Goal: Information Seeking & Learning: Learn about a topic

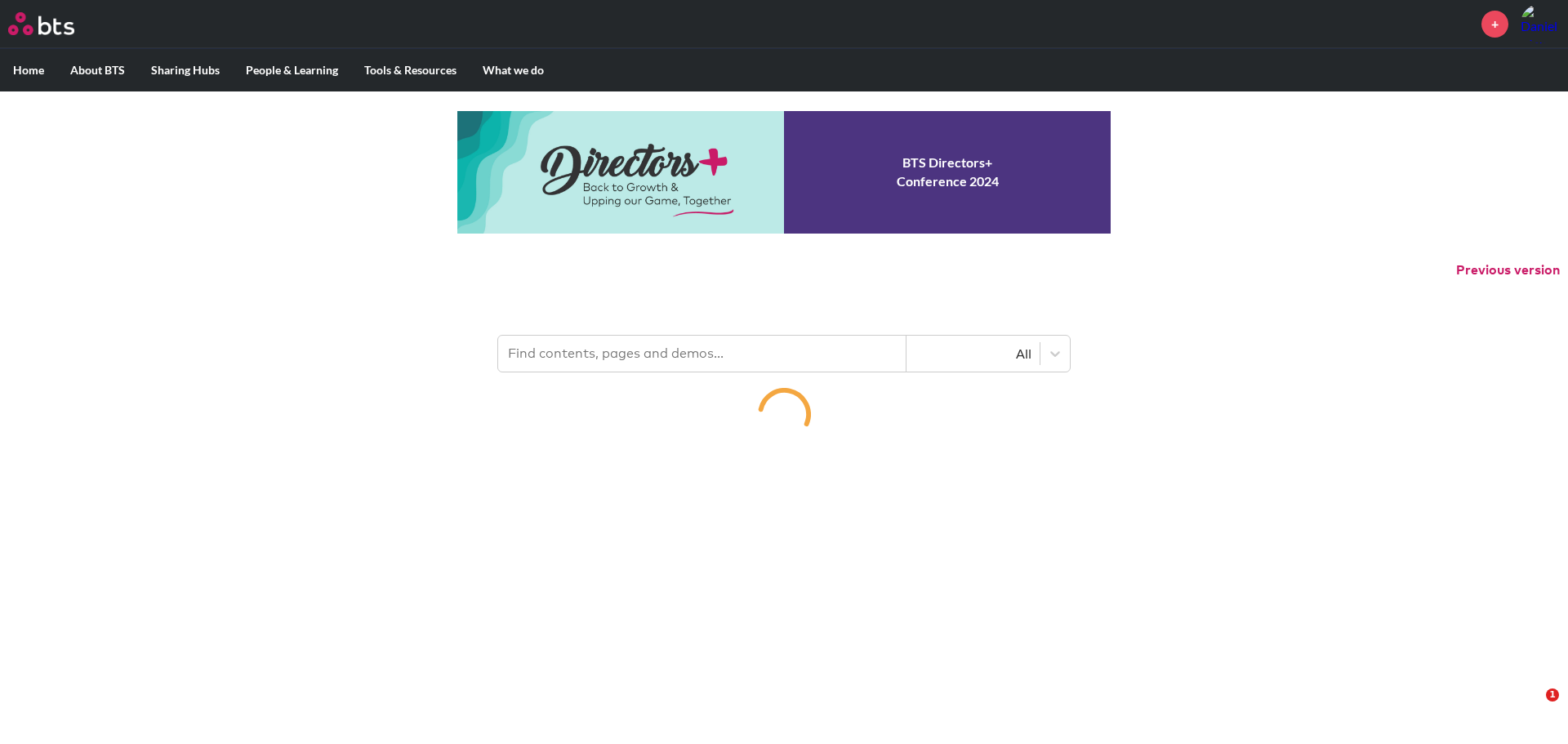
click at [598, 357] on input "text" at bounding box center [703, 353] width 409 height 36
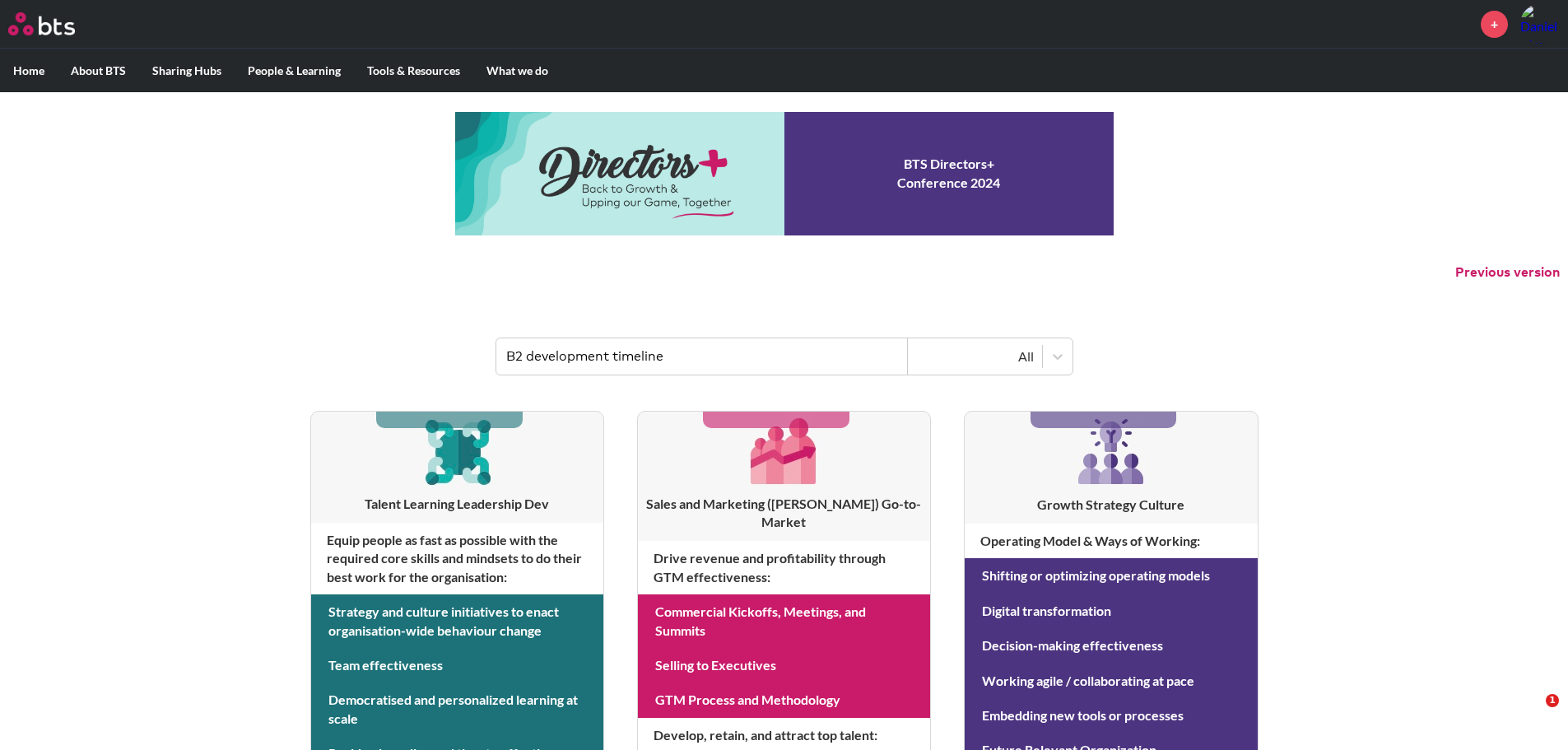
type input "B2 development timeline"
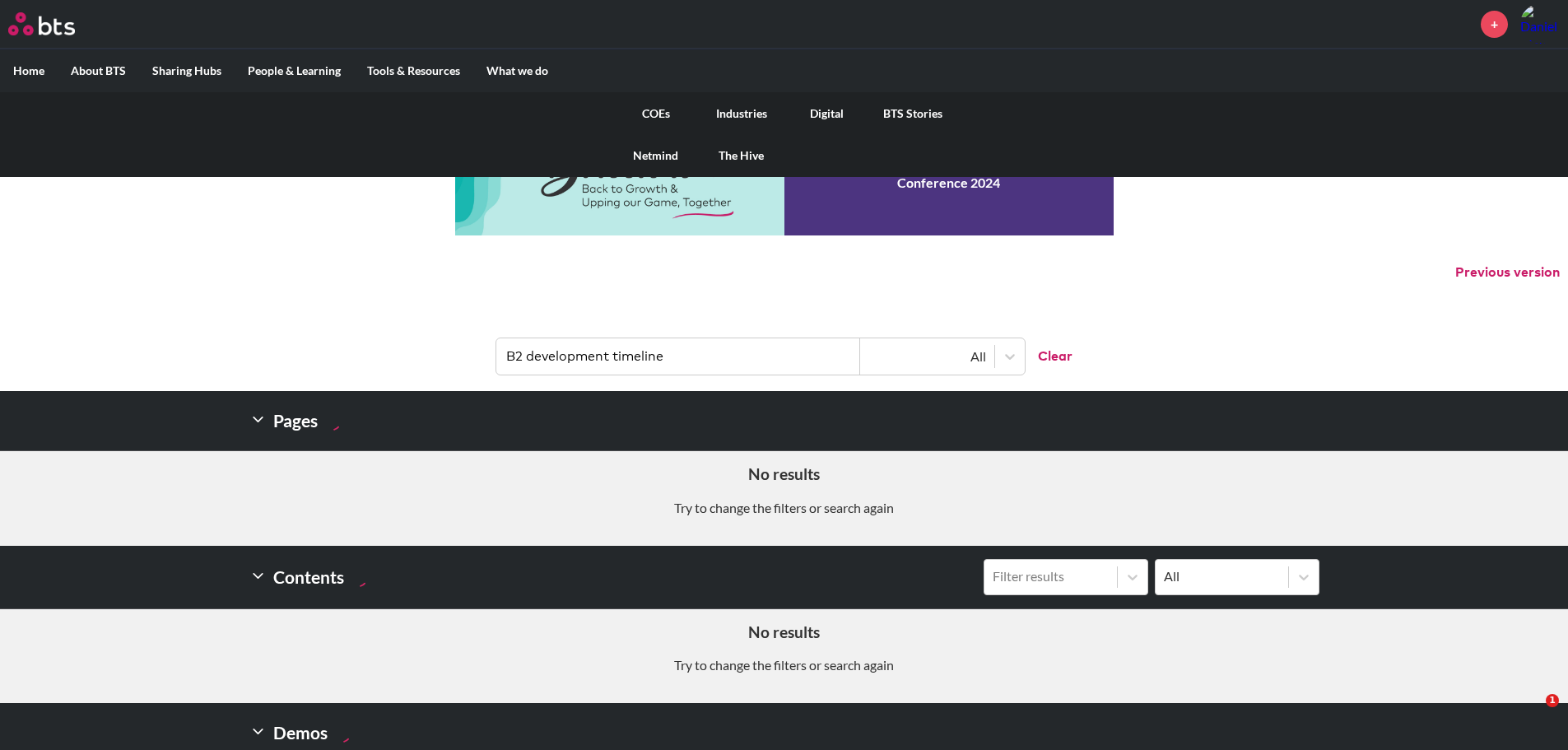
click at [650, 118] on link "COEs" at bounding box center [656, 113] width 85 height 43
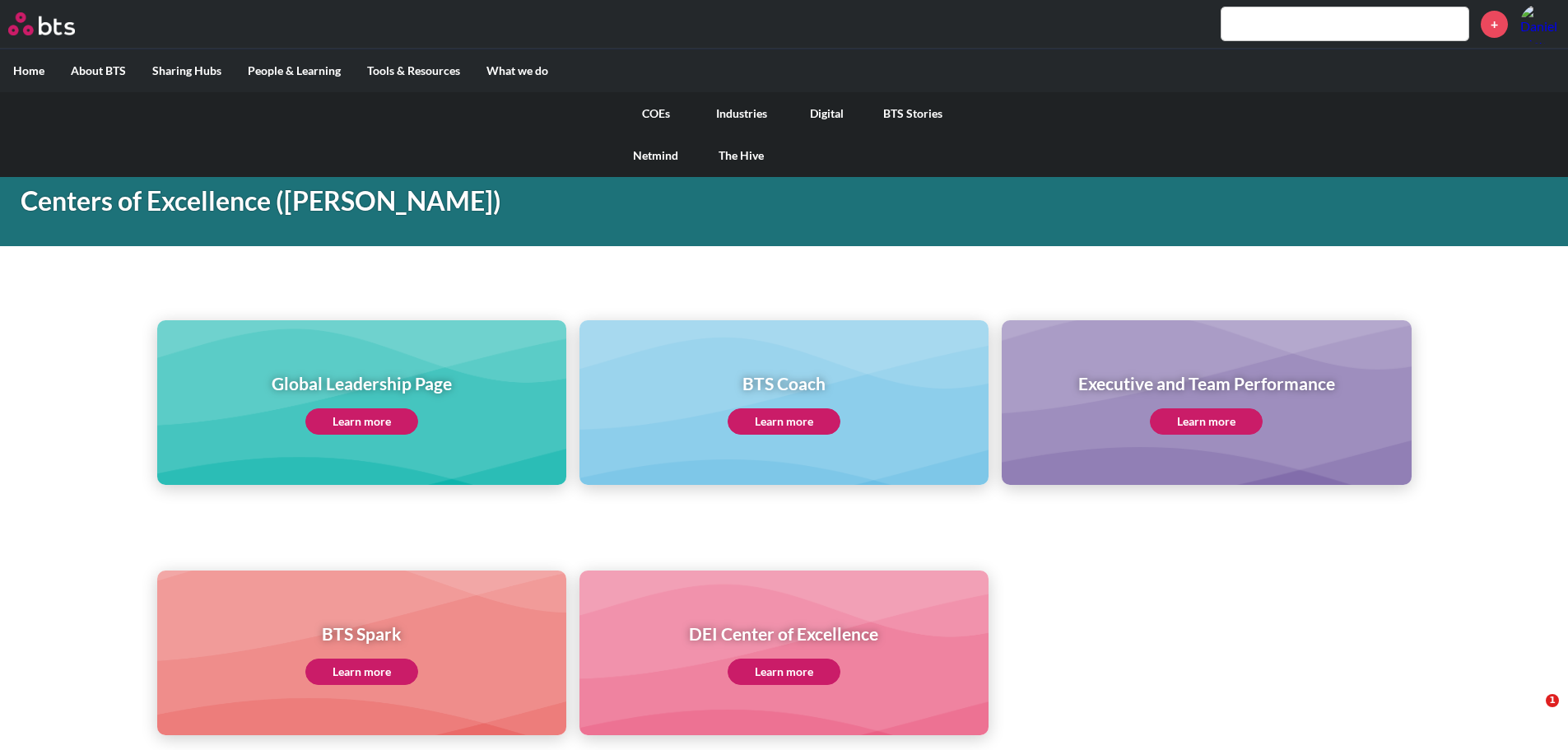
click at [658, 115] on link "COEs" at bounding box center [656, 113] width 85 height 43
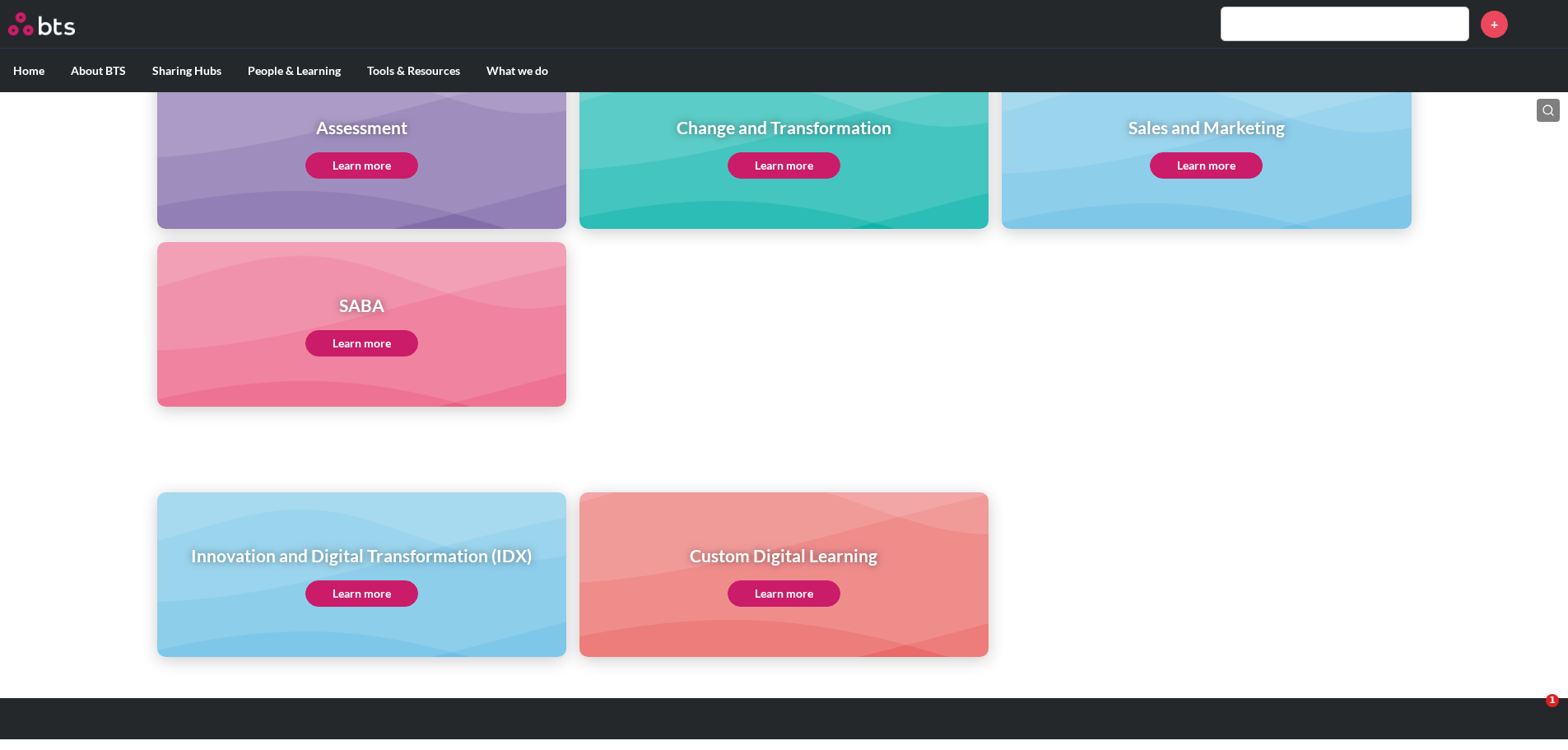
scroll to position [760, 0]
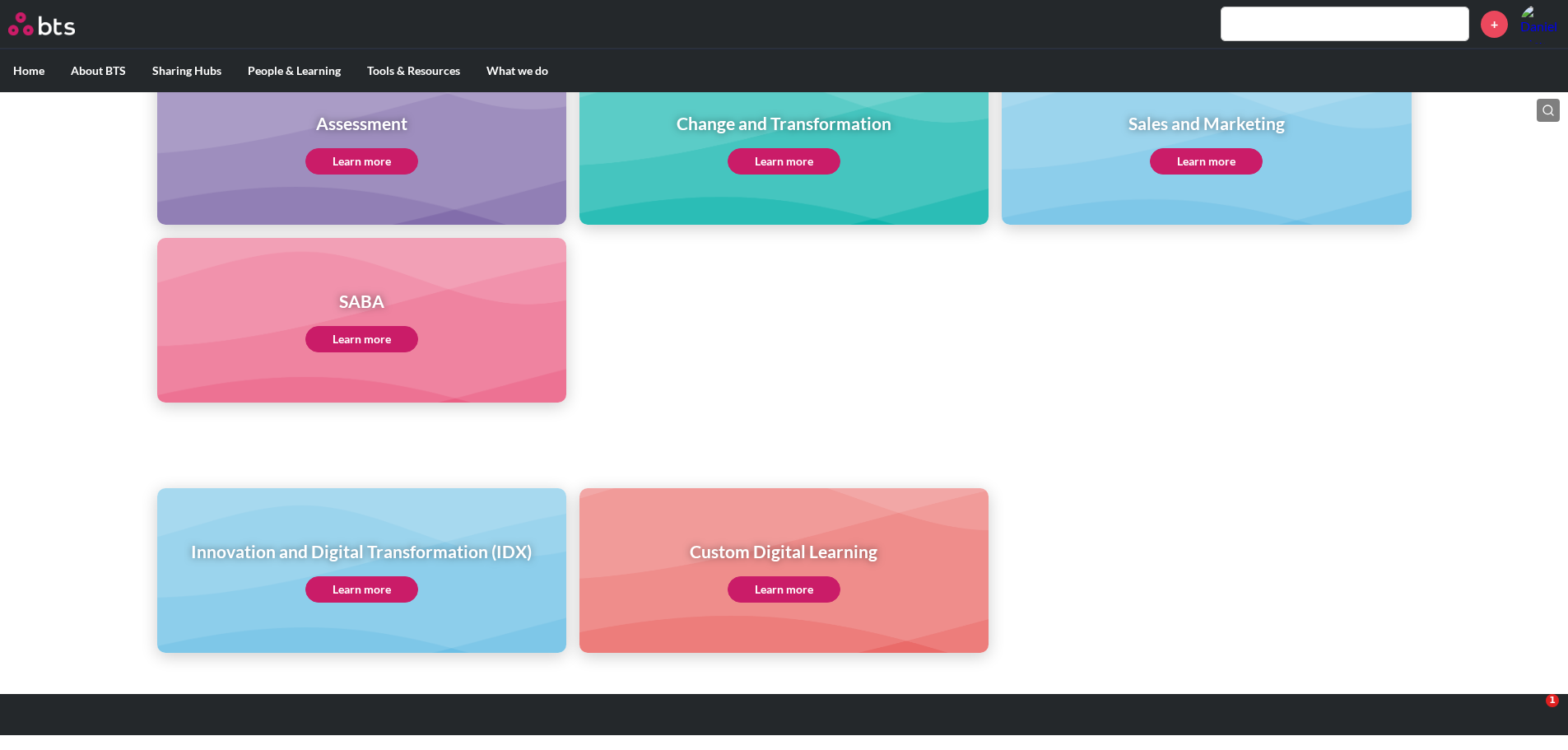
click at [369, 340] on link "Learn more" at bounding box center [362, 339] width 113 height 27
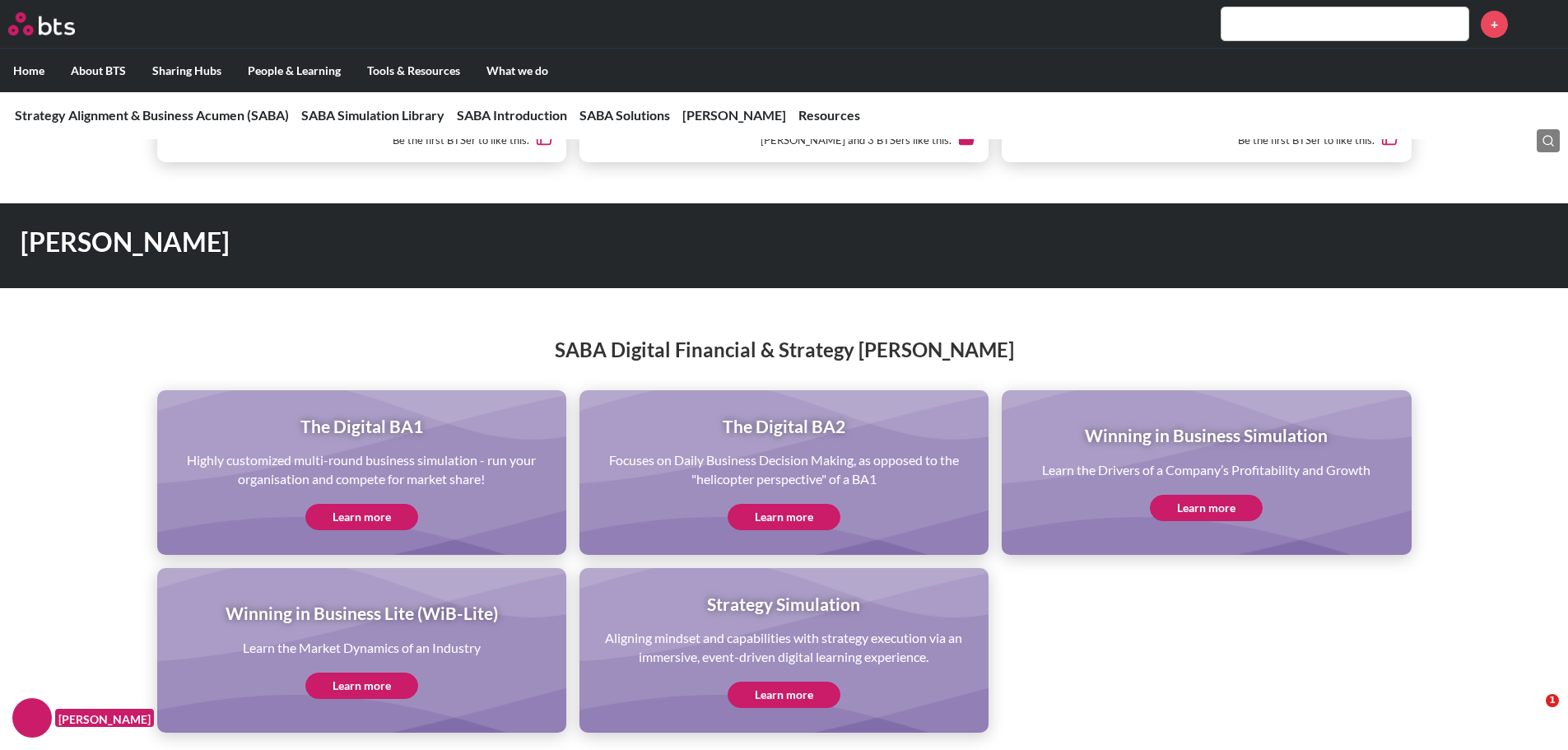
scroll to position [3128, 0]
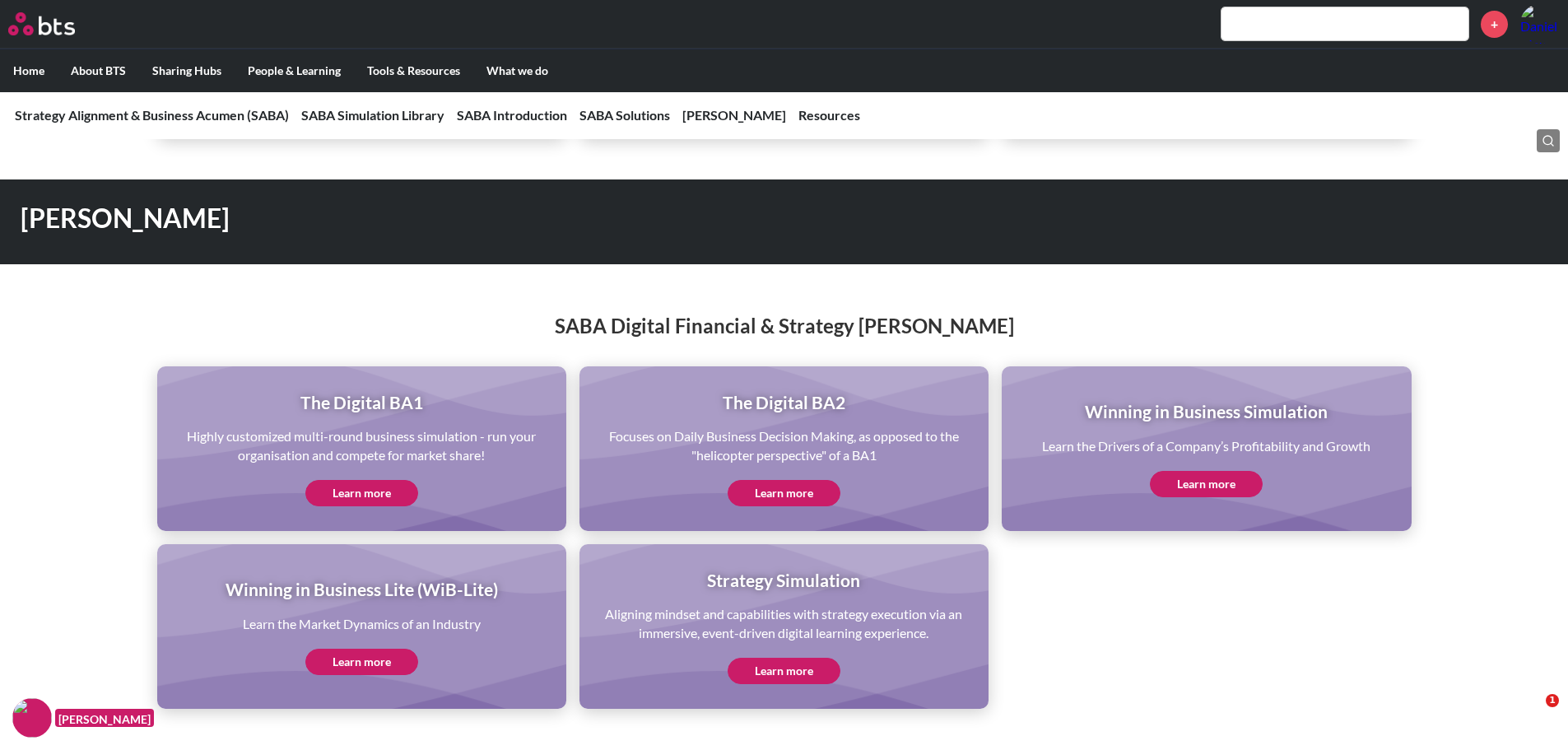
click at [802, 488] on link "Learn more" at bounding box center [784, 494] width 113 height 27
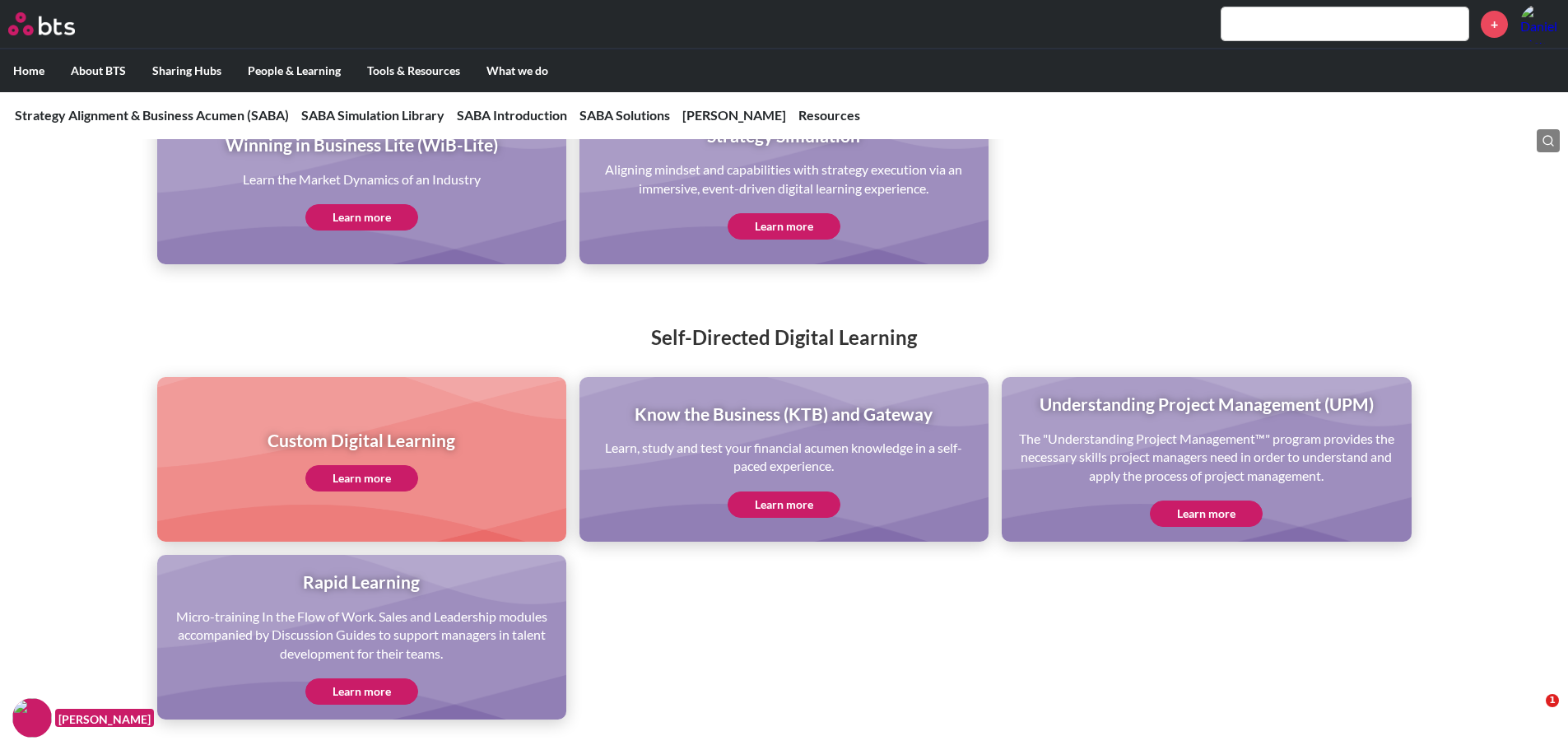
scroll to position [3211, 0]
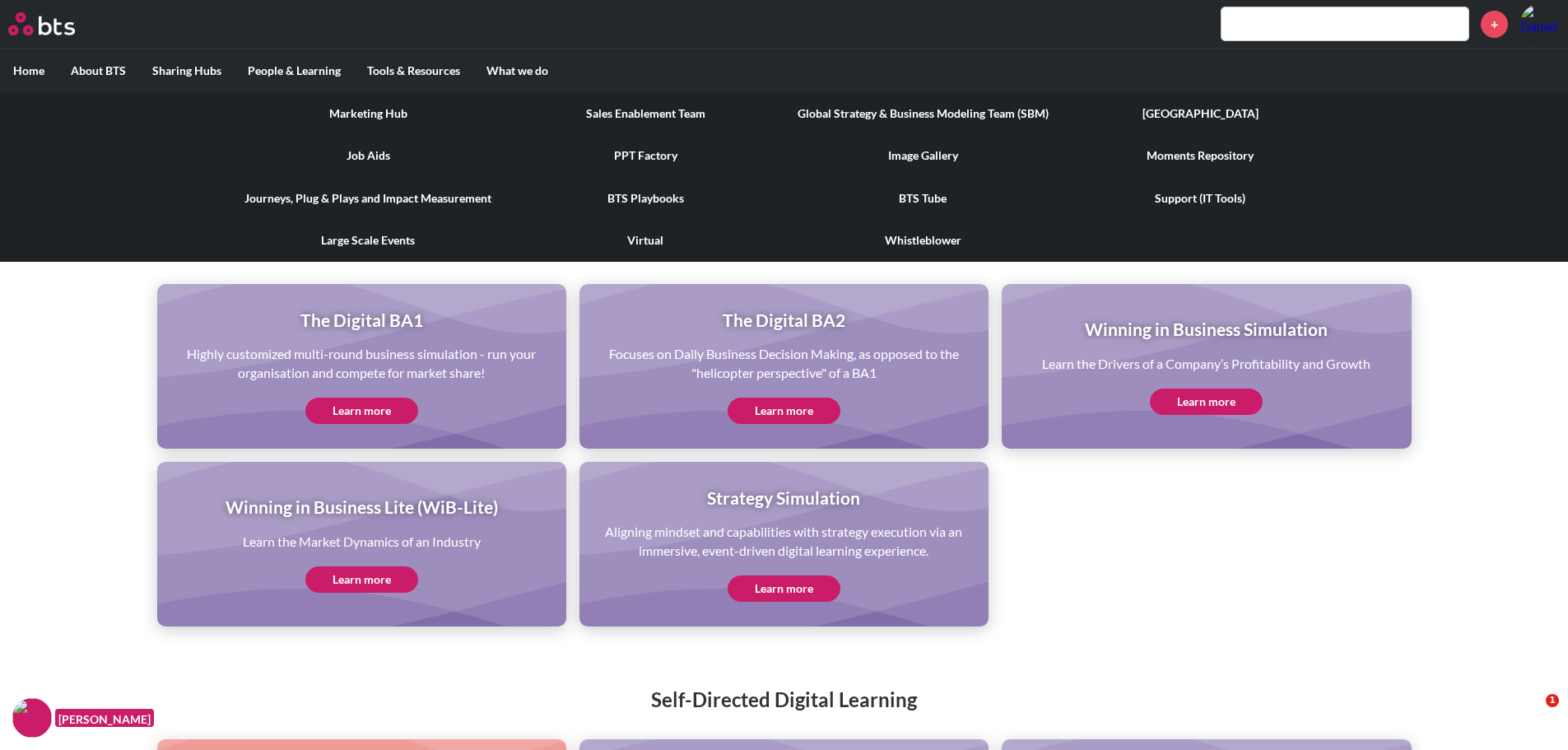
click at [848, 108] on link "Global Strategy & Business Modeling Team (SBM)" at bounding box center [923, 113] width 277 height 43
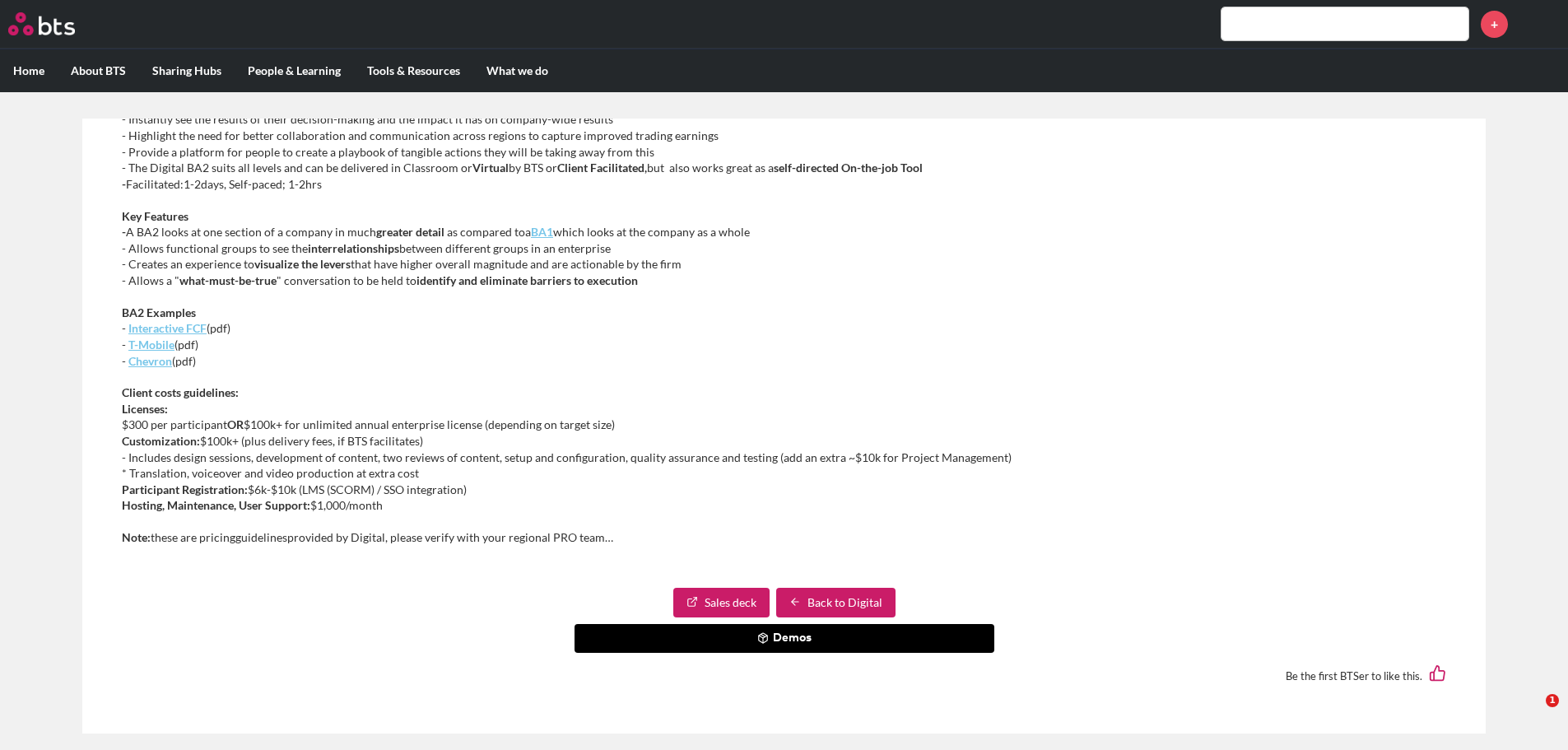
scroll to position [412, 0]
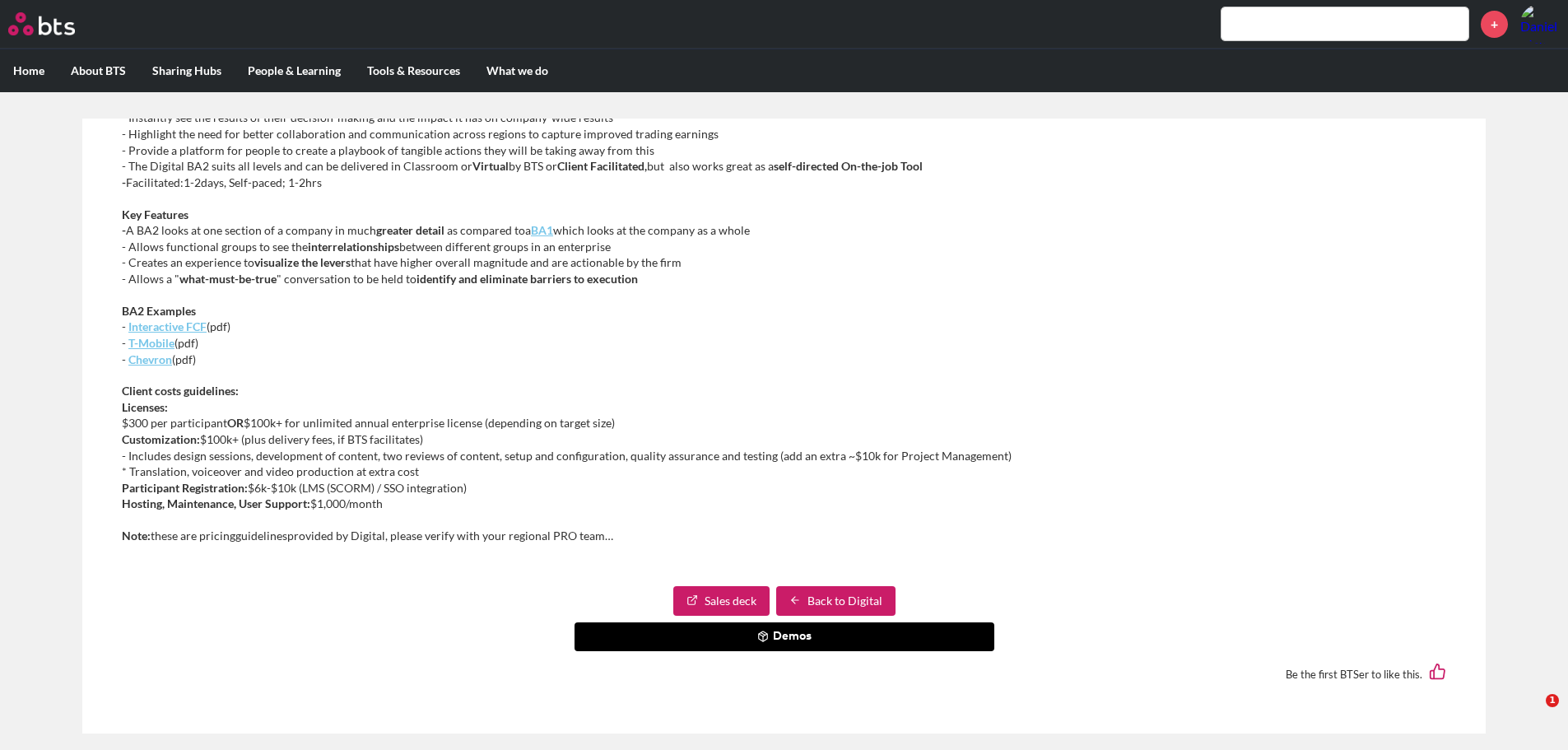
click at [700, 594] on link "Sales deck" at bounding box center [720, 600] width 96 height 29
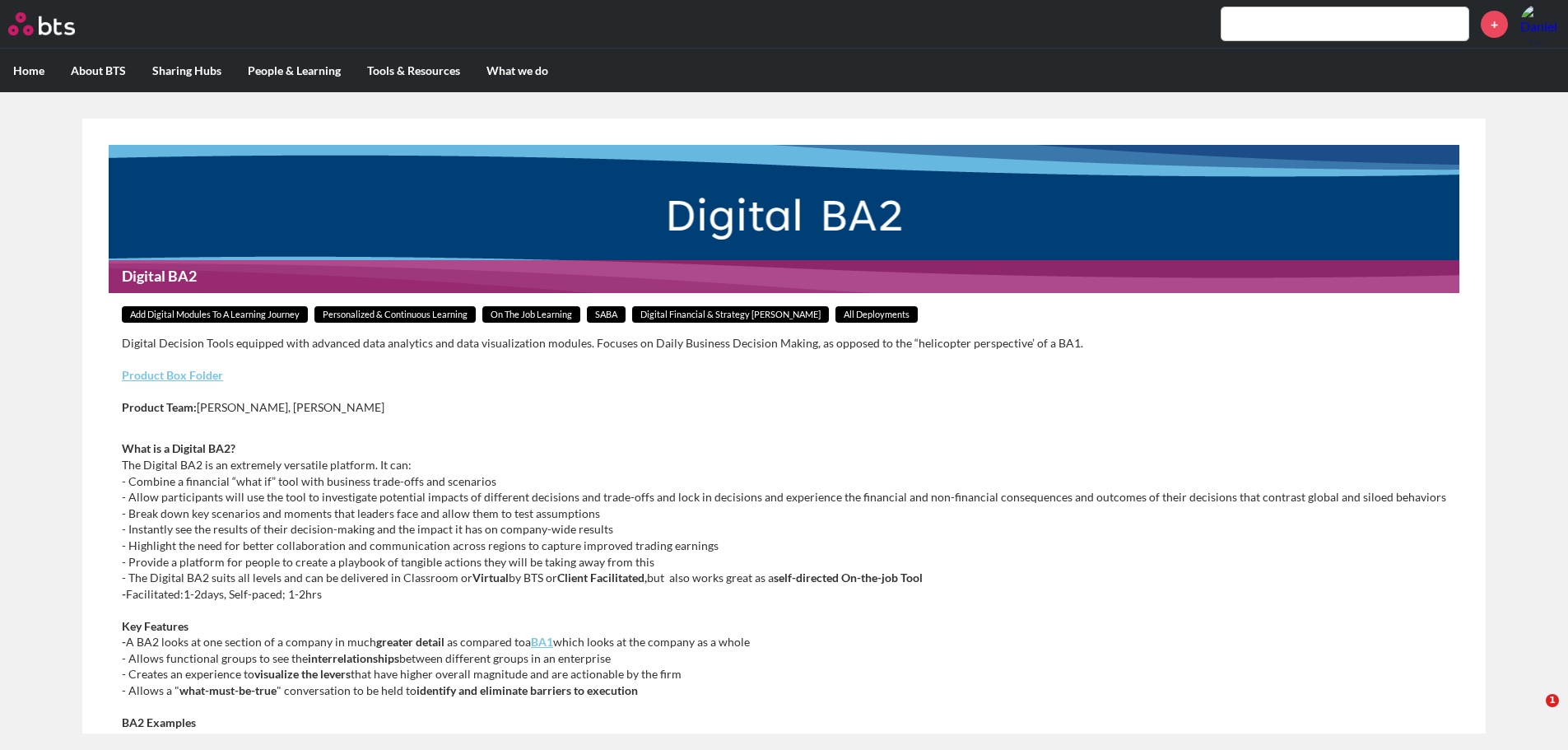
click at [190, 372] on link "Product Box Folder" at bounding box center [172, 375] width 102 height 14
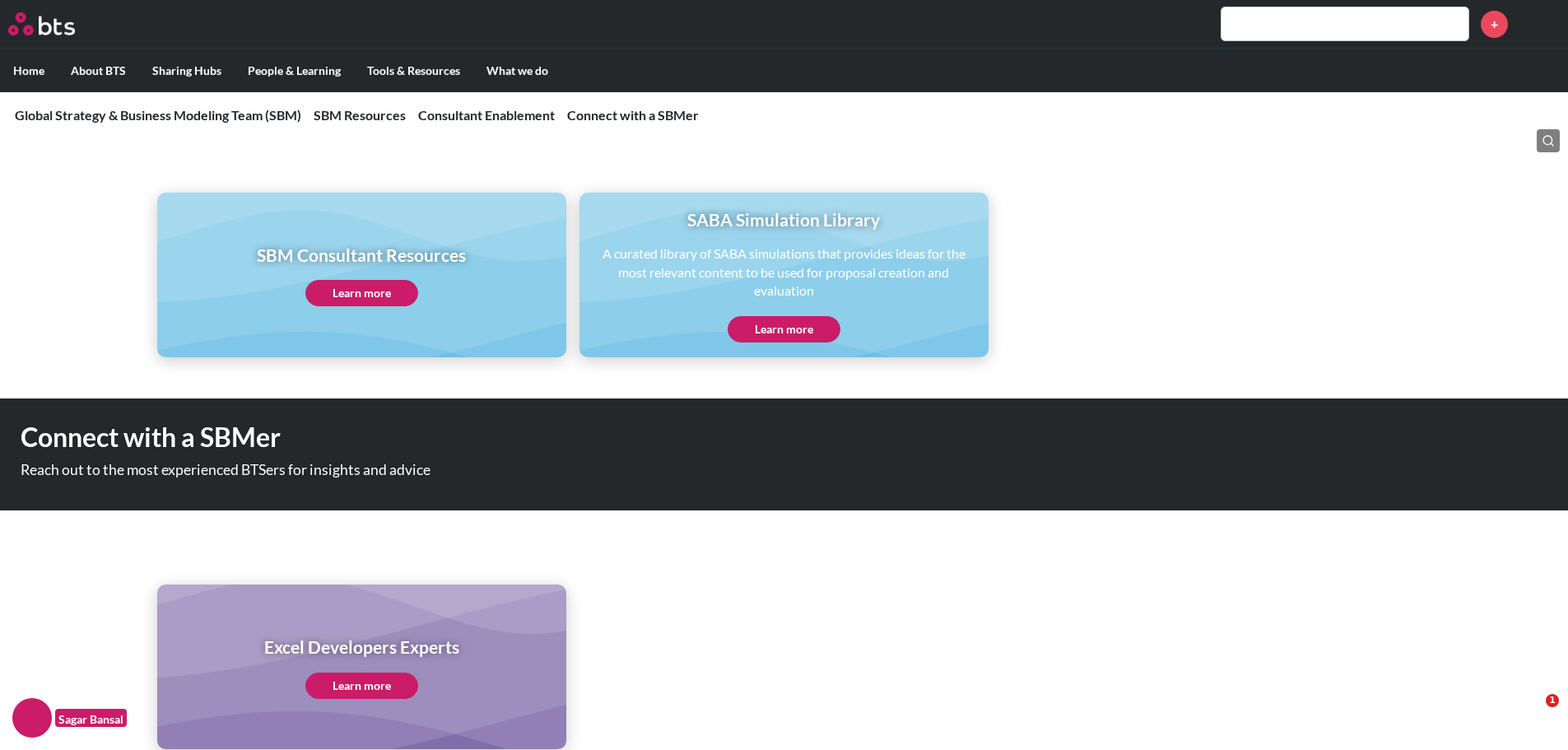
scroll to position [1265, 0]
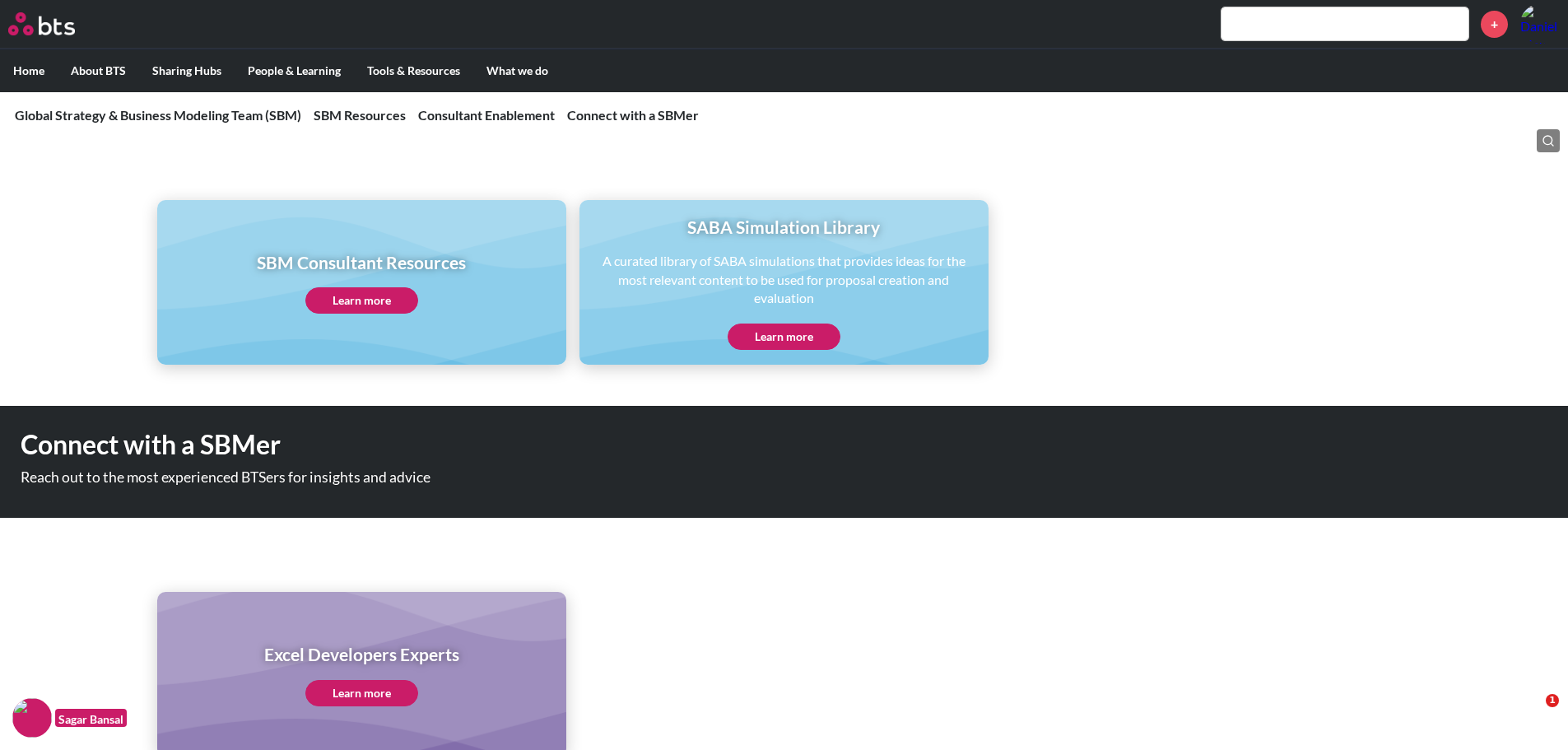
click at [364, 306] on link "Learn more" at bounding box center [362, 301] width 113 height 27
click at [772, 338] on link "Learn more" at bounding box center [784, 337] width 113 height 27
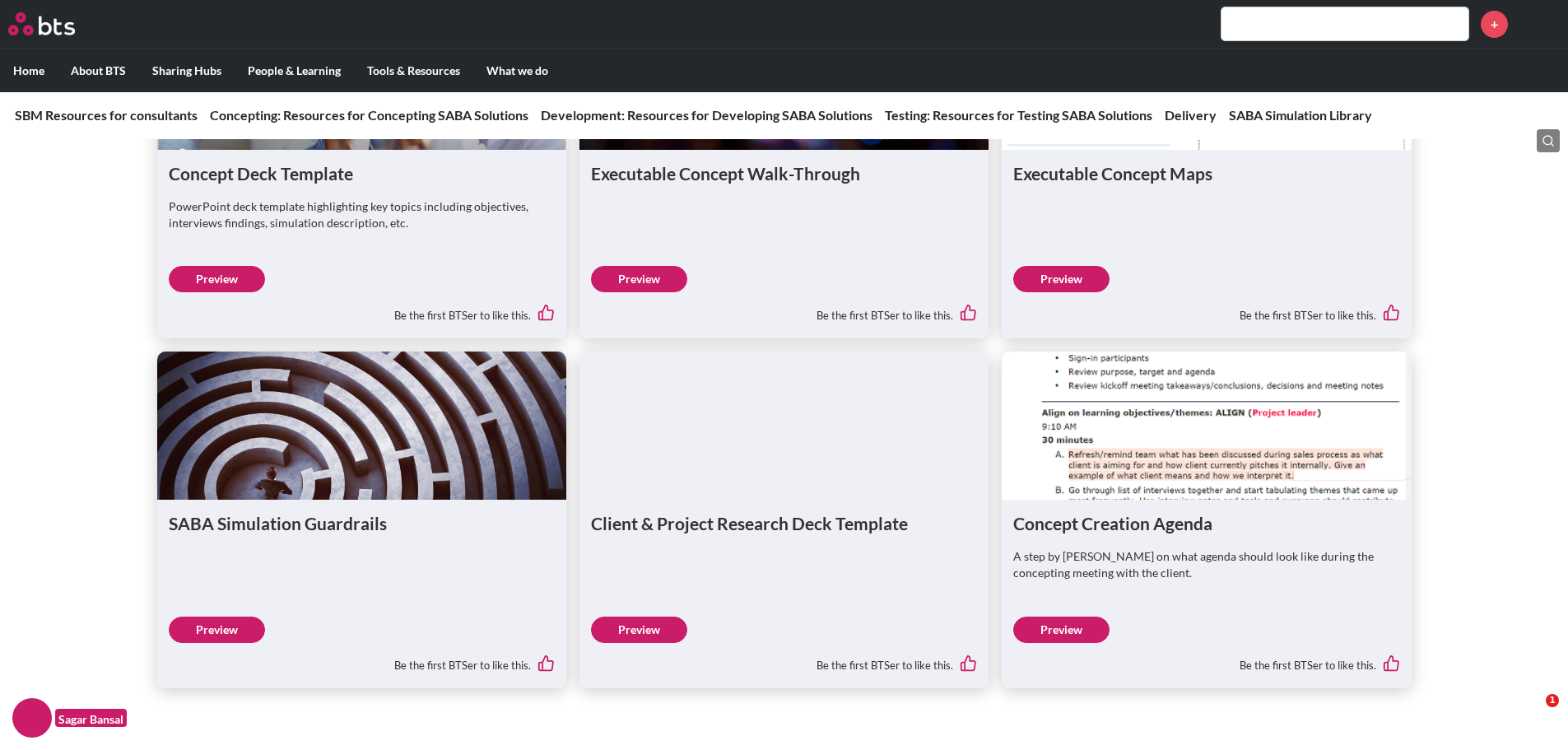
scroll to position [78, 0]
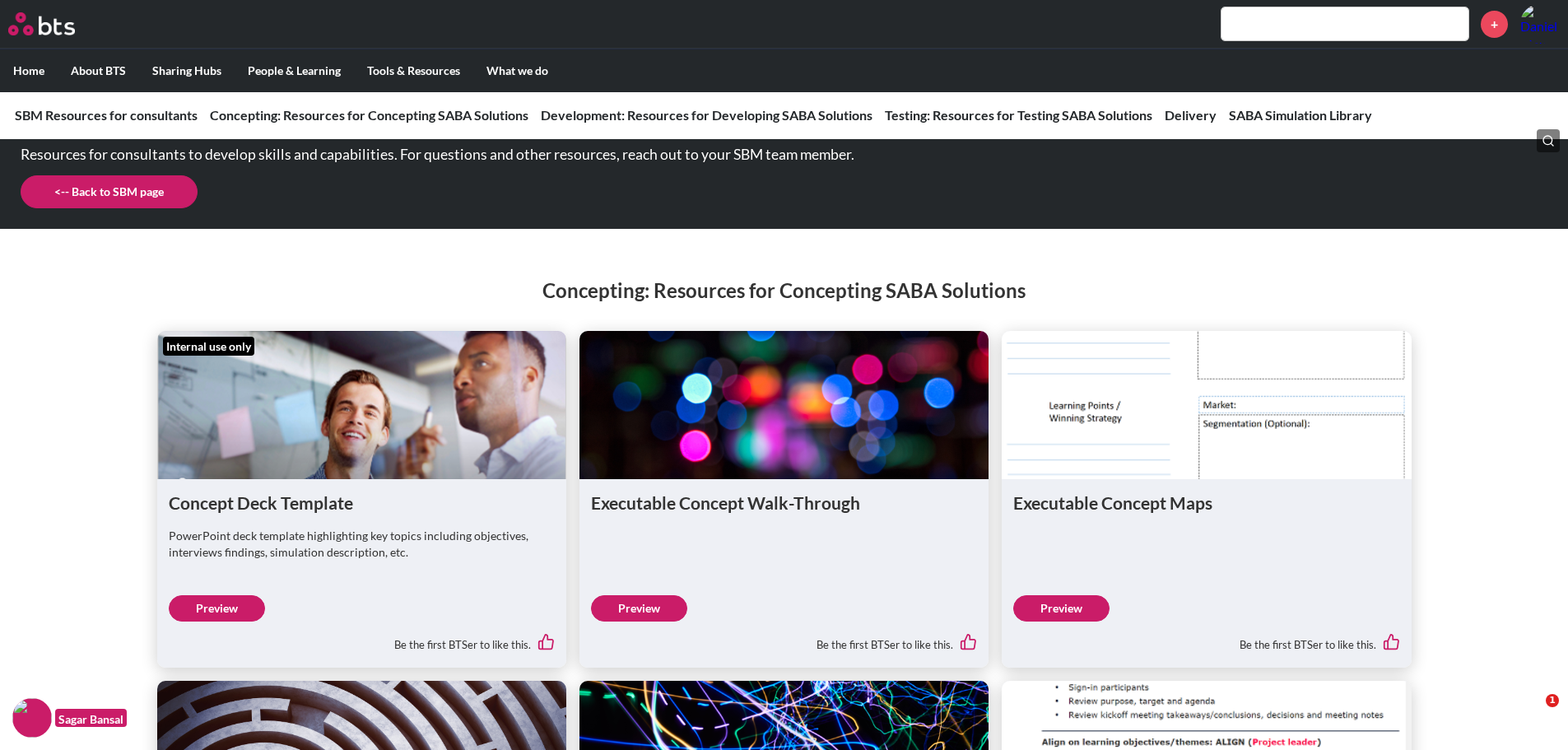
click at [235, 604] on link "Preview" at bounding box center [216, 609] width 96 height 27
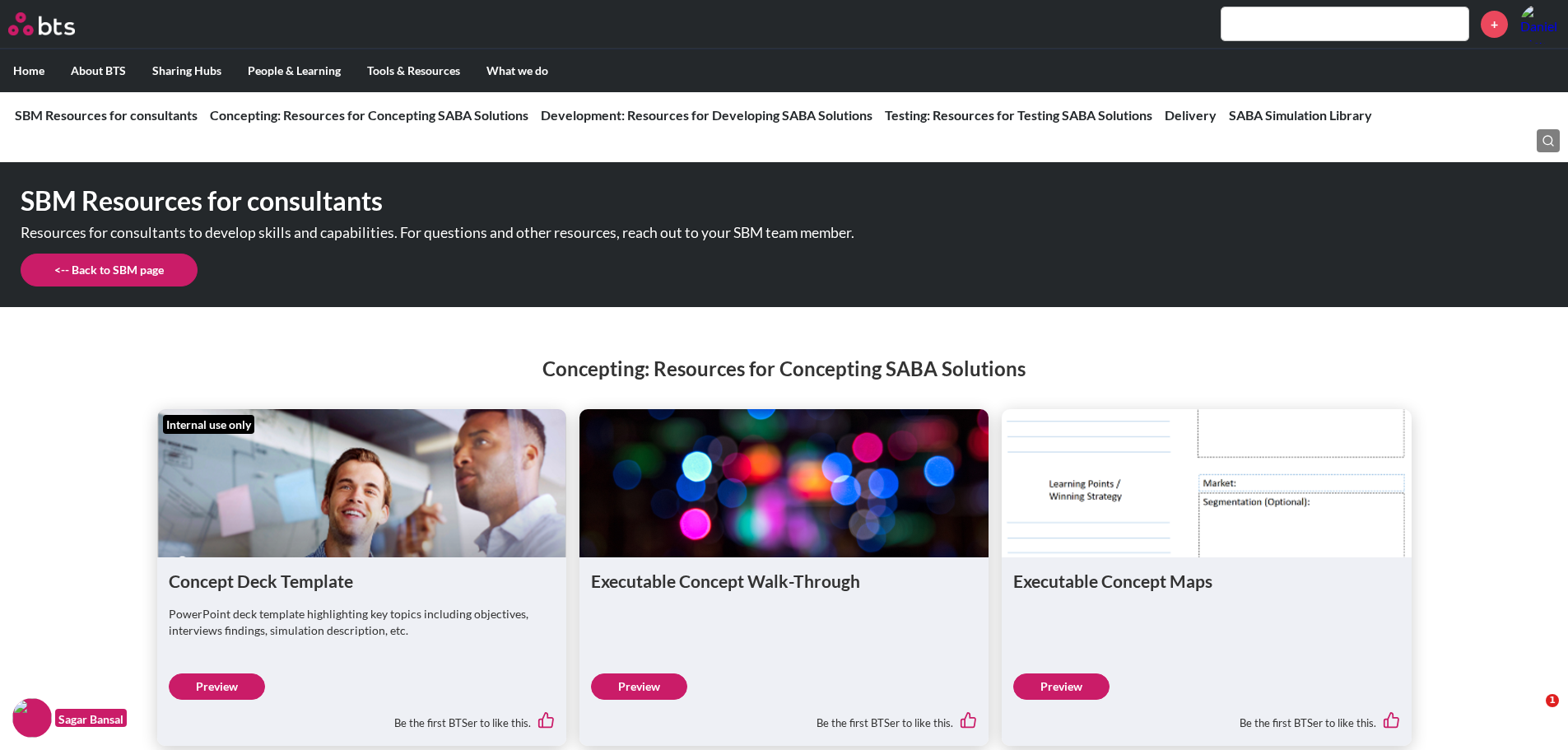
click at [18, 69] on label "Home" at bounding box center [28, 70] width 58 height 43
click at [0, 0] on input "Home" at bounding box center [0, 0] width 0 height 0
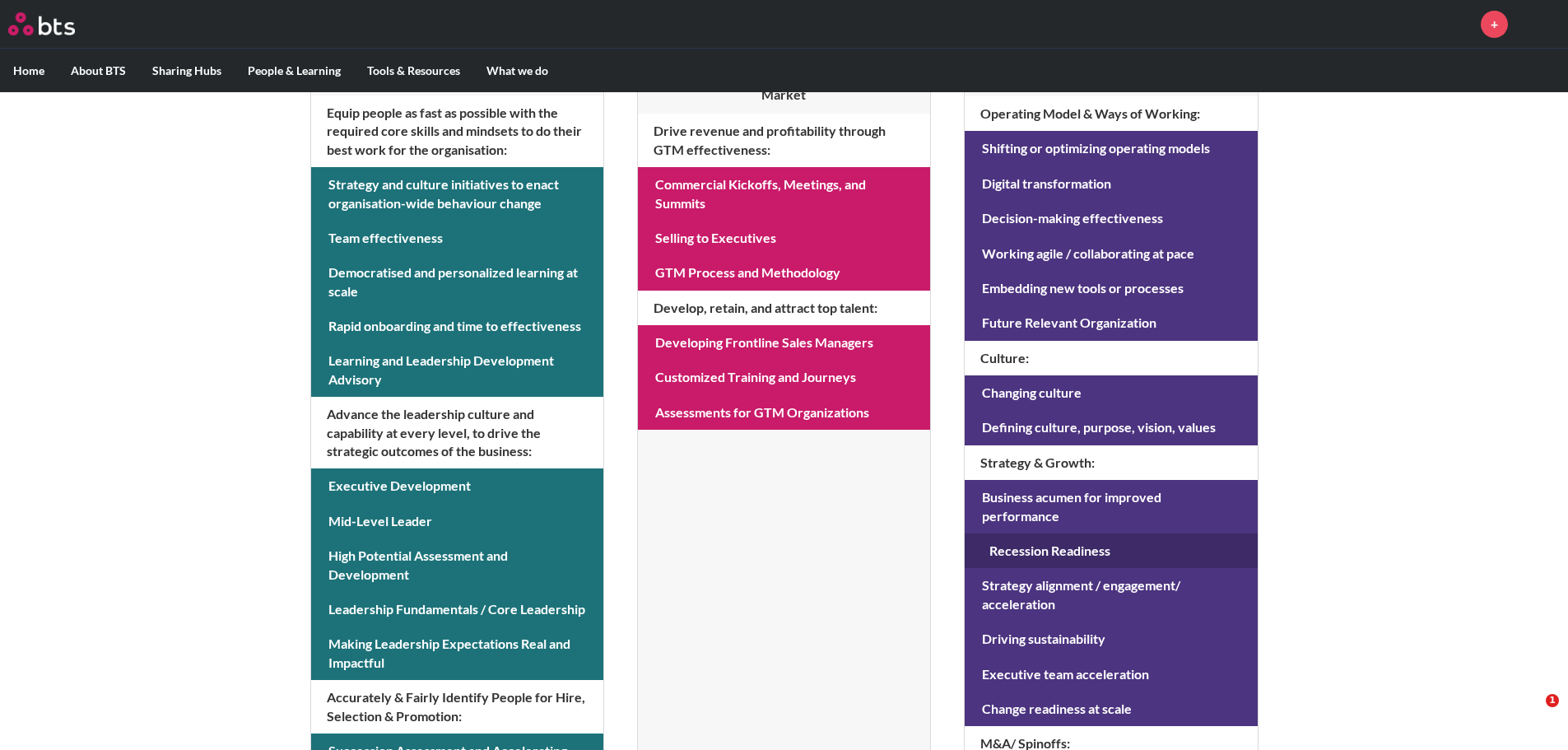
scroll to position [576, 0]
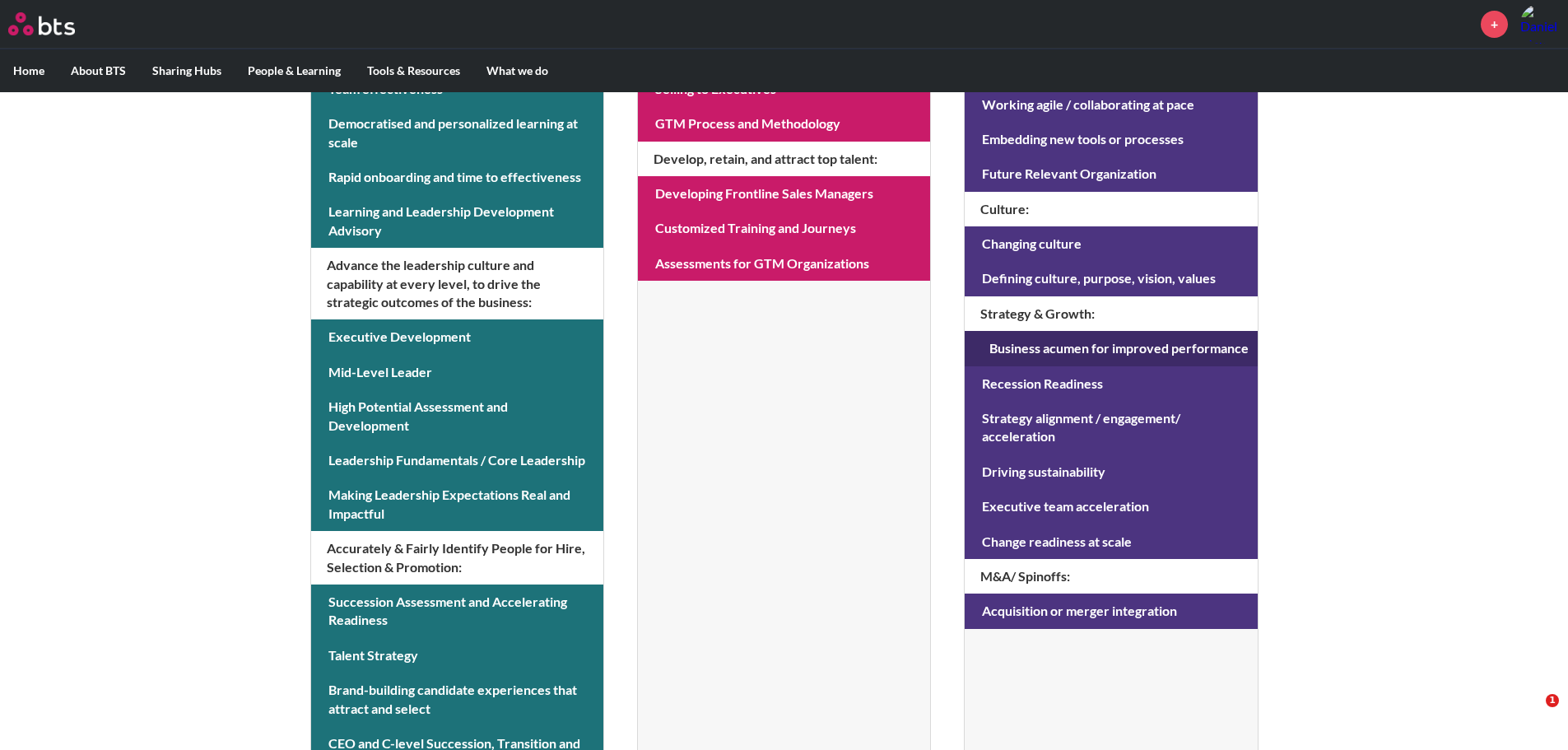
click at [1028, 347] on link at bounding box center [1111, 348] width 292 height 34
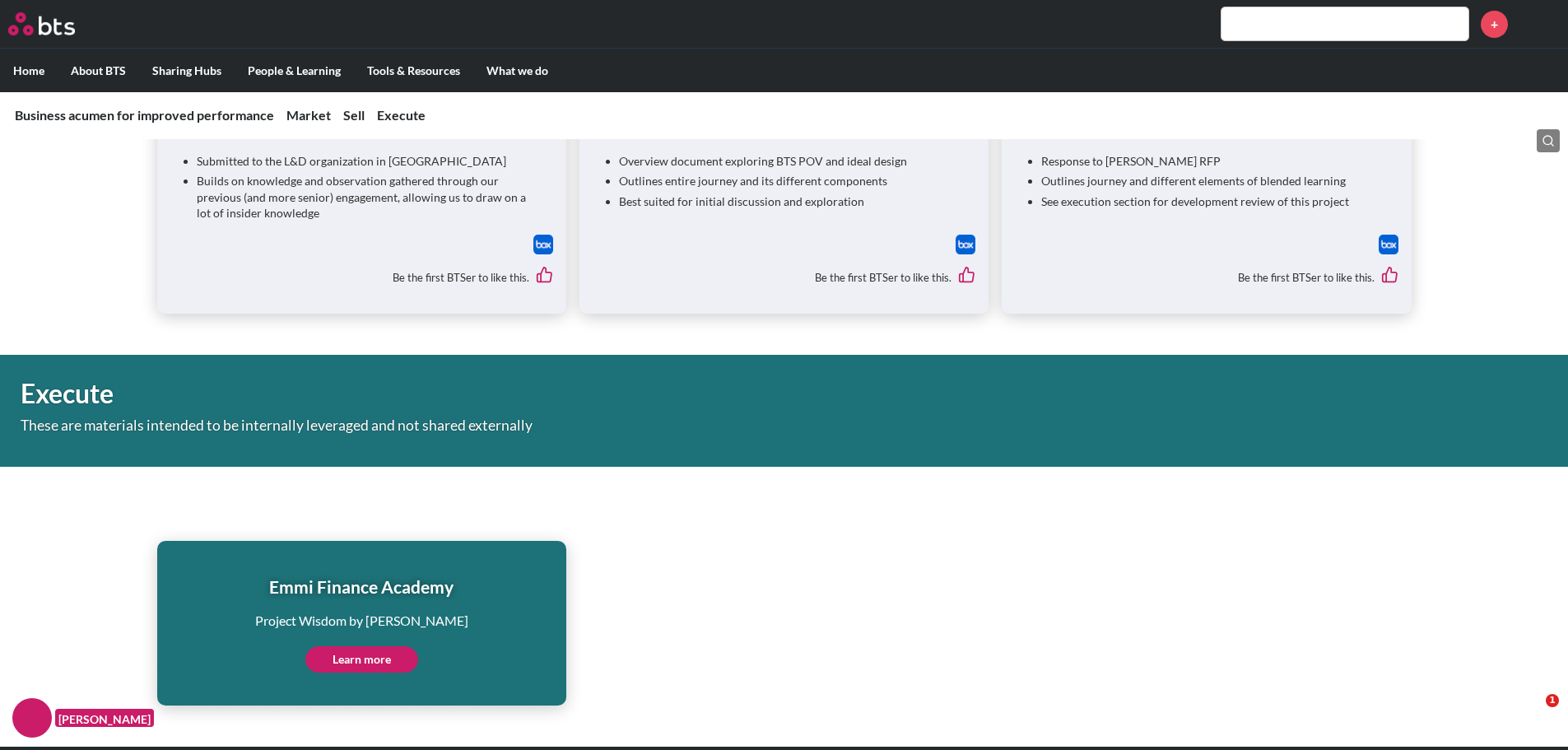
scroll to position [4973, 0]
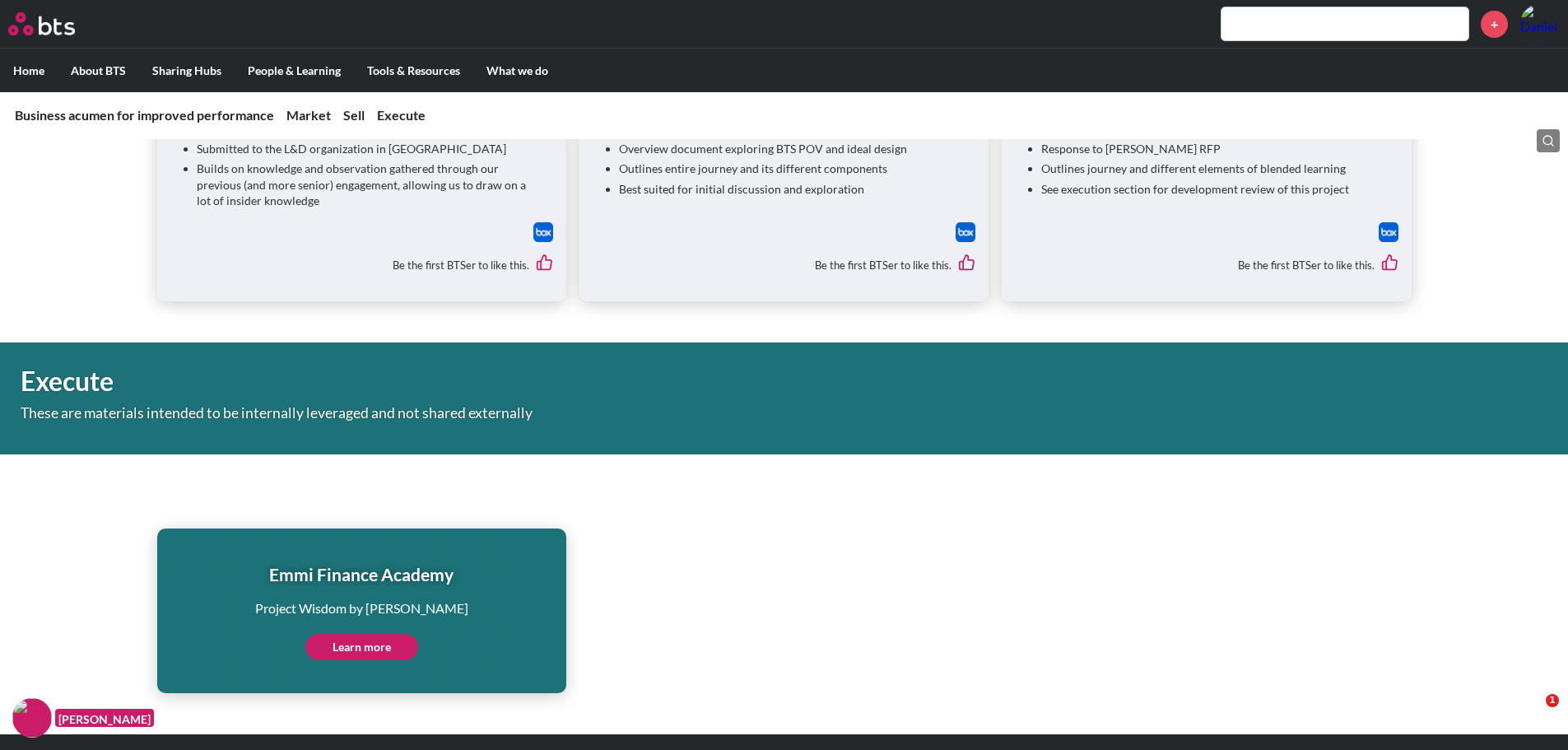
click at [348, 634] on link "Learn more" at bounding box center [362, 647] width 113 height 27
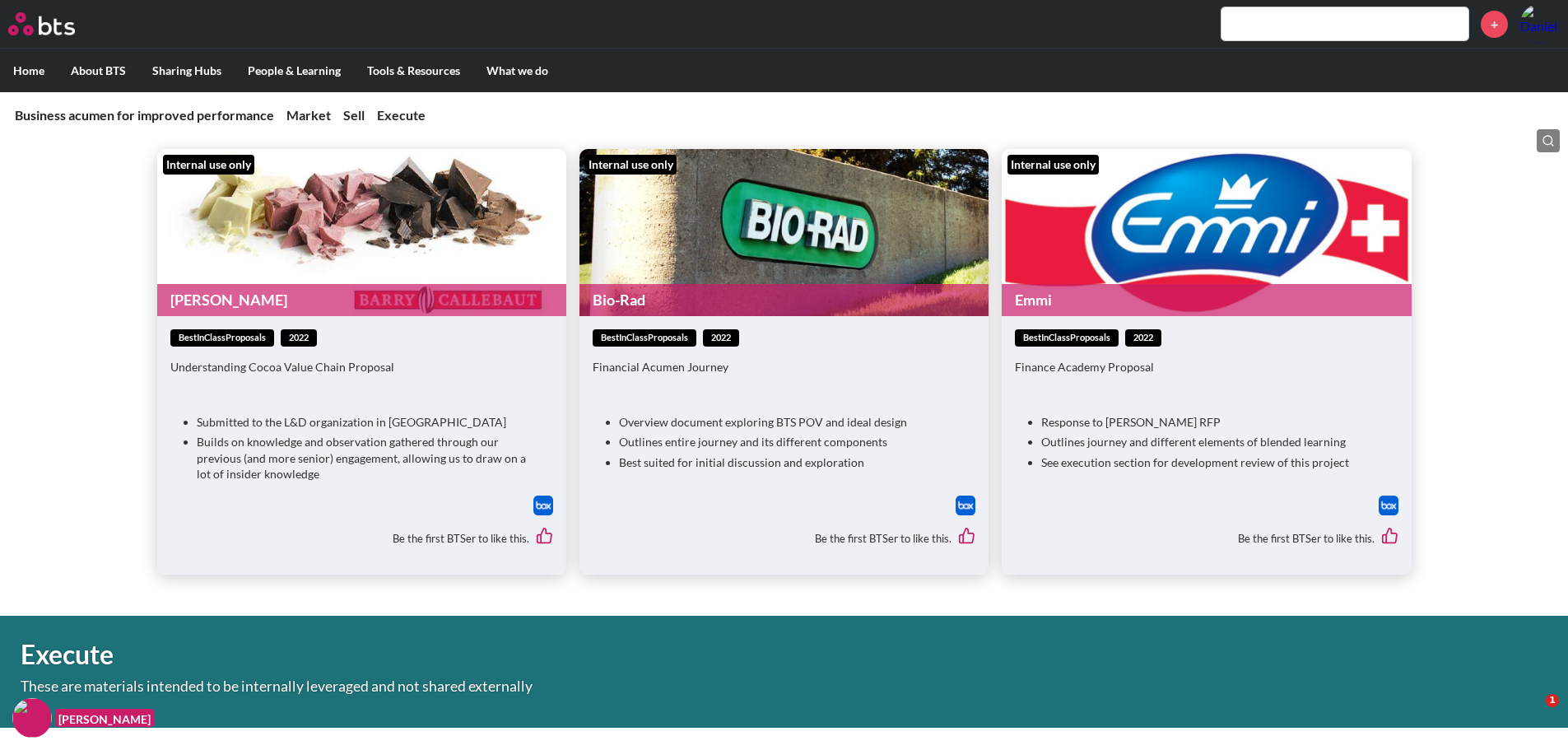
scroll to position [4644, 0]
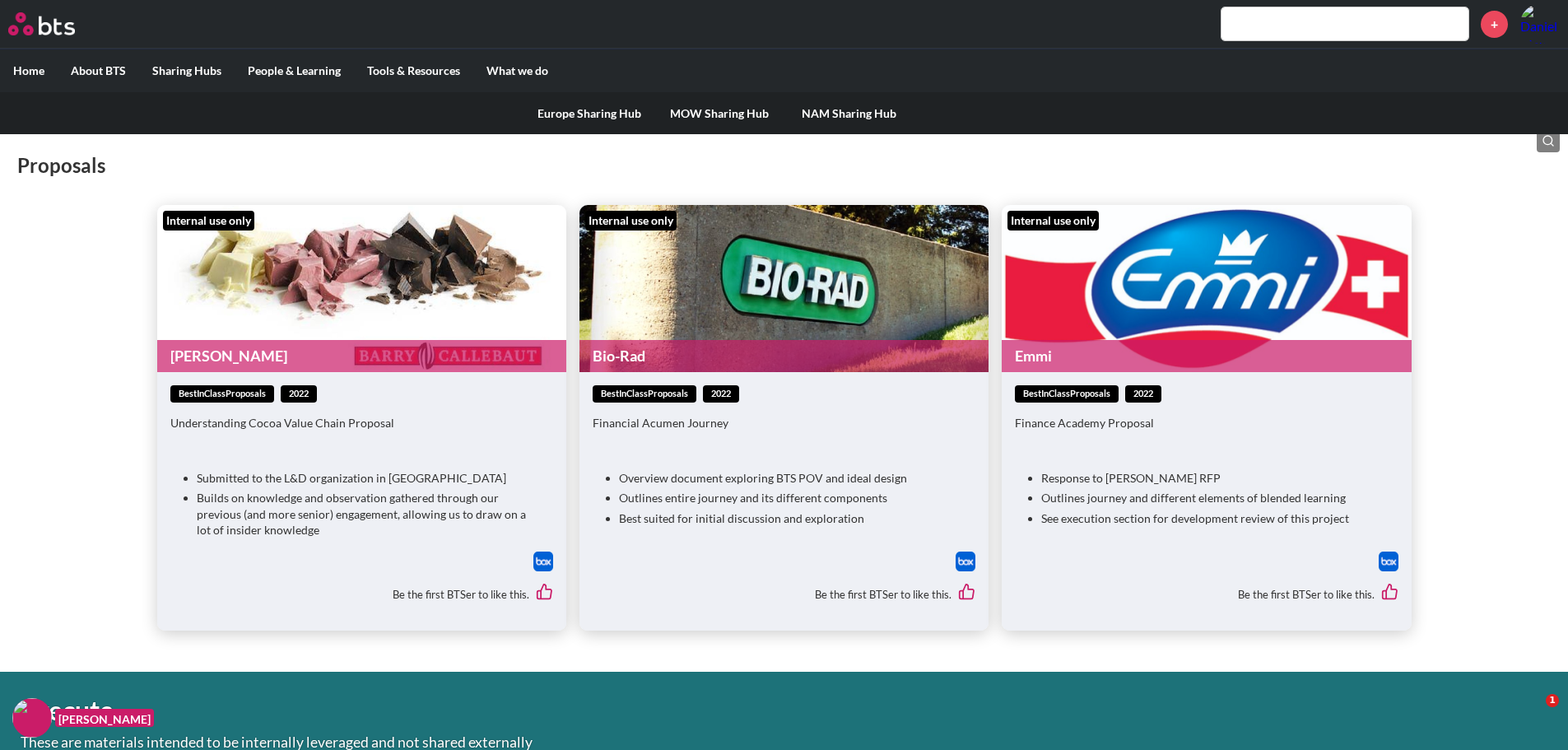
click at [829, 113] on link "NAM Sharing Hub" at bounding box center [849, 113] width 130 height 43
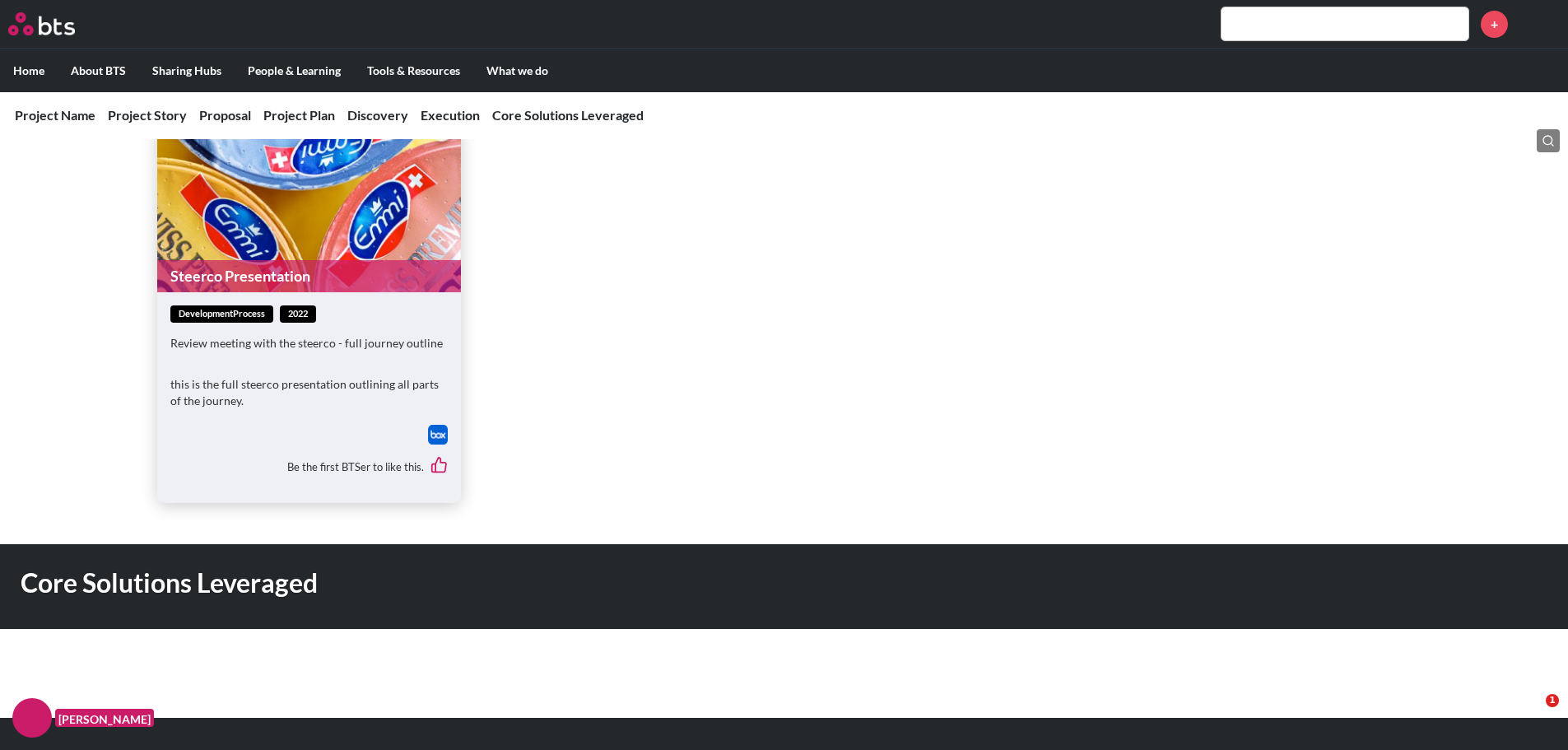
scroll to position [2634, 0]
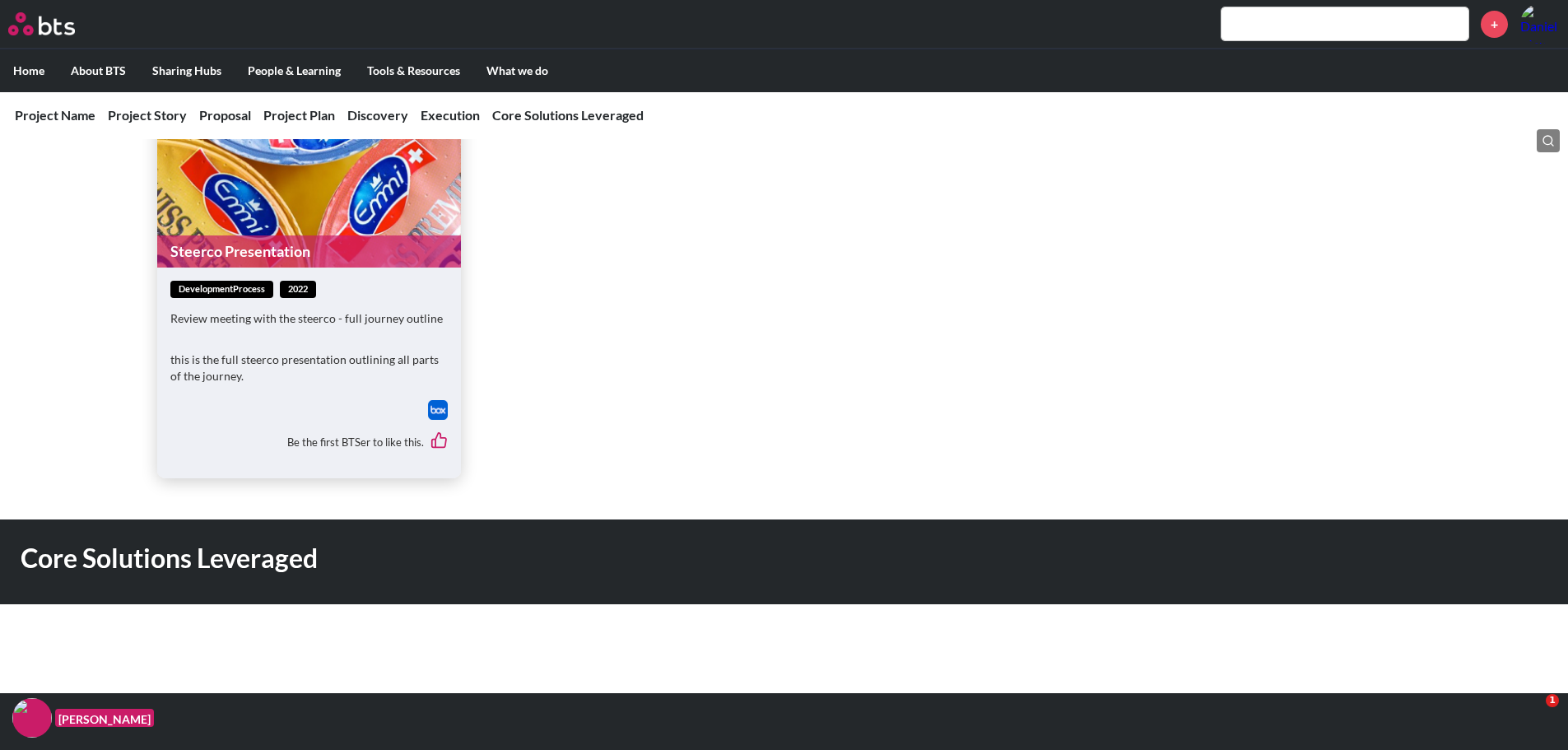
click at [429, 406] on img at bounding box center [438, 409] width 20 height 20
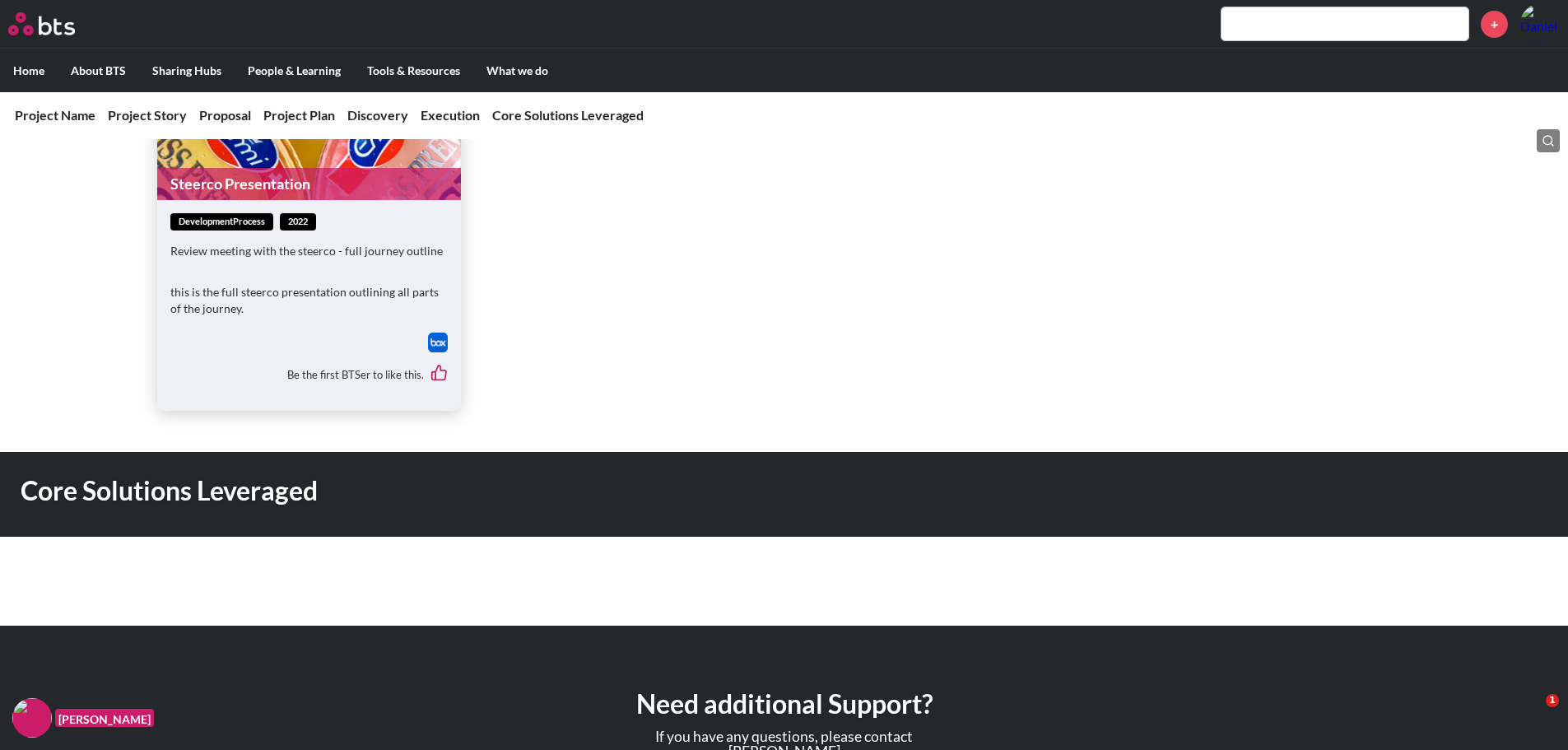
scroll to position [2840, 0]
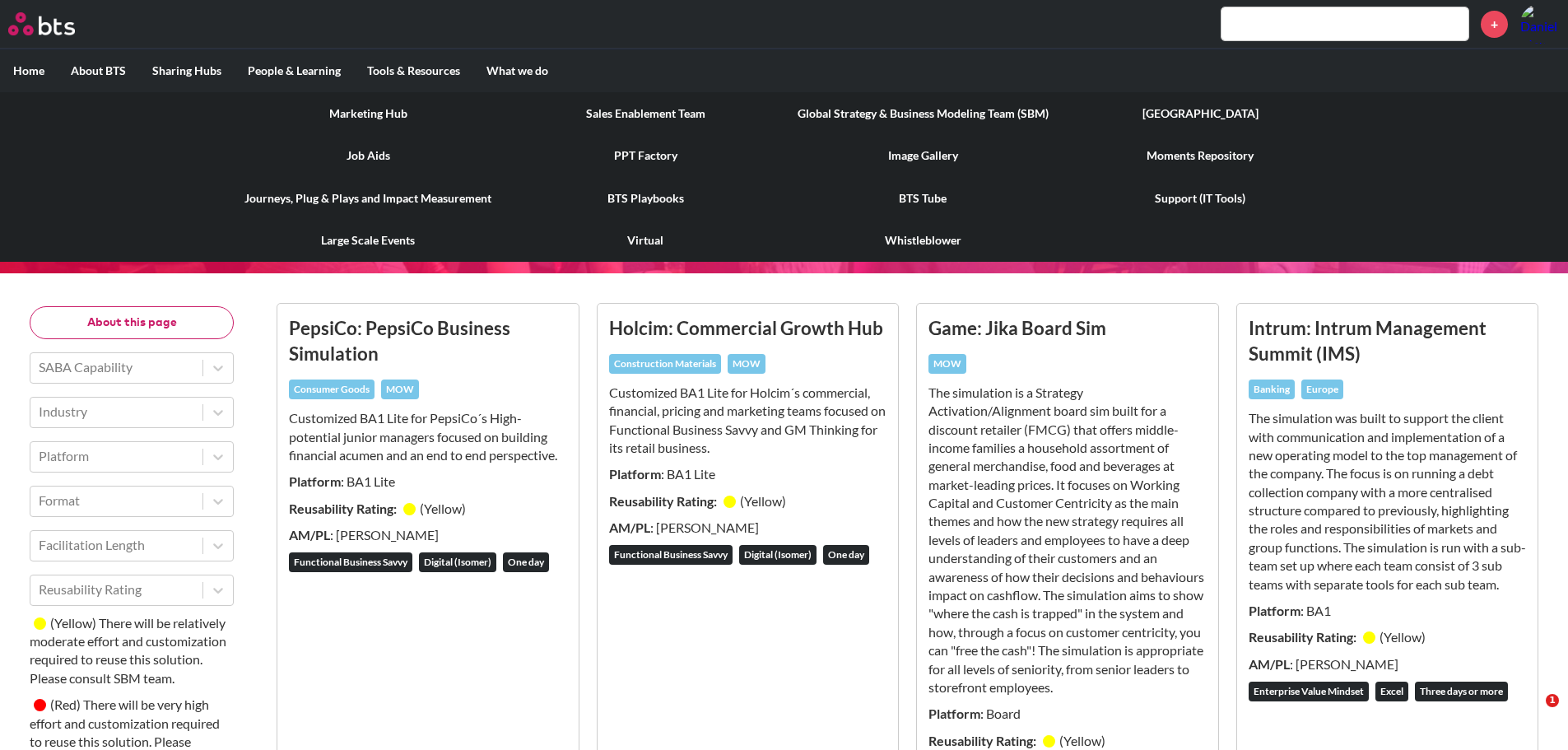
click at [627, 197] on link "BTS Playbooks" at bounding box center [645, 197] width 277 height 43
click at [645, 157] on link "PPT Factory" at bounding box center [645, 155] width 277 height 43
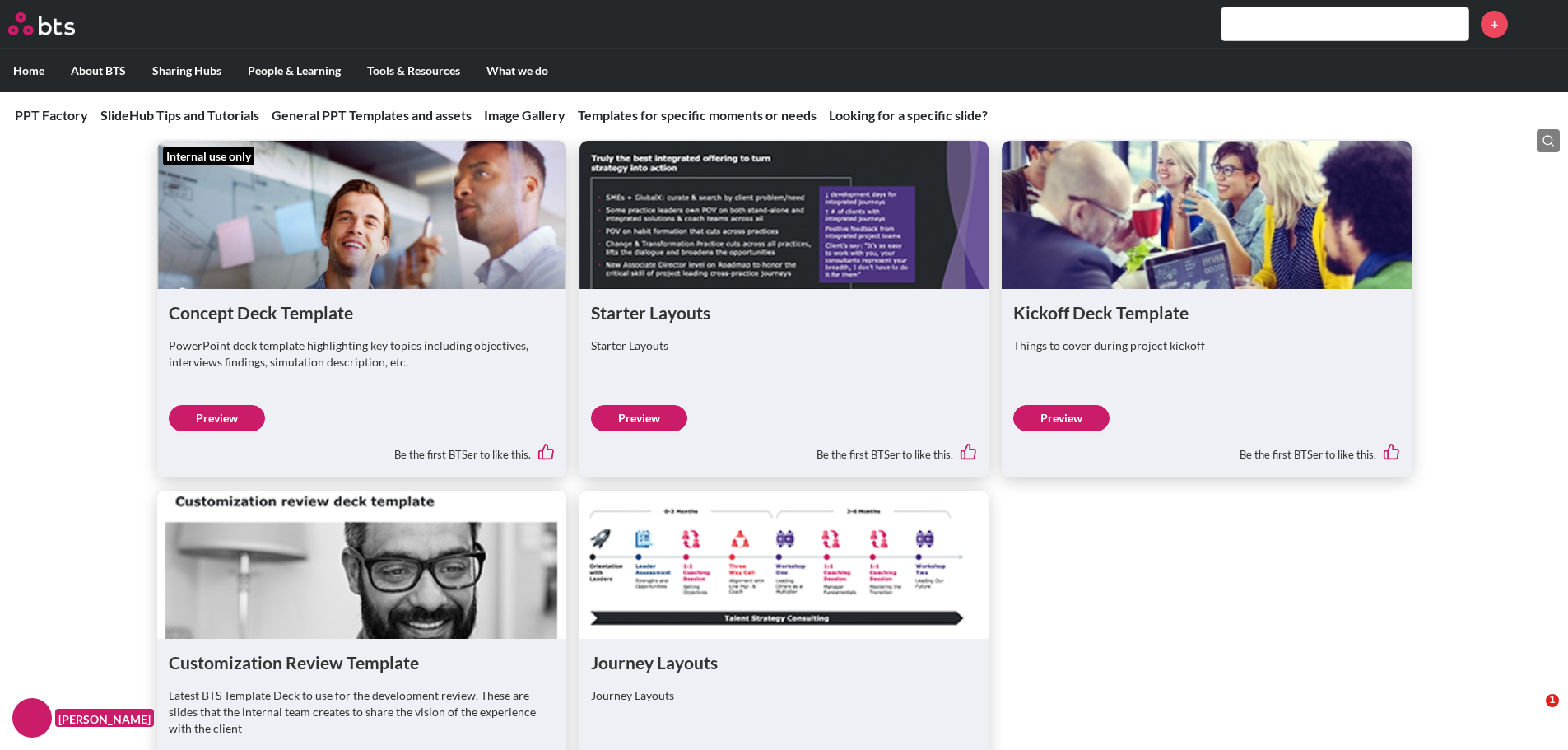
scroll to position [3540, 0]
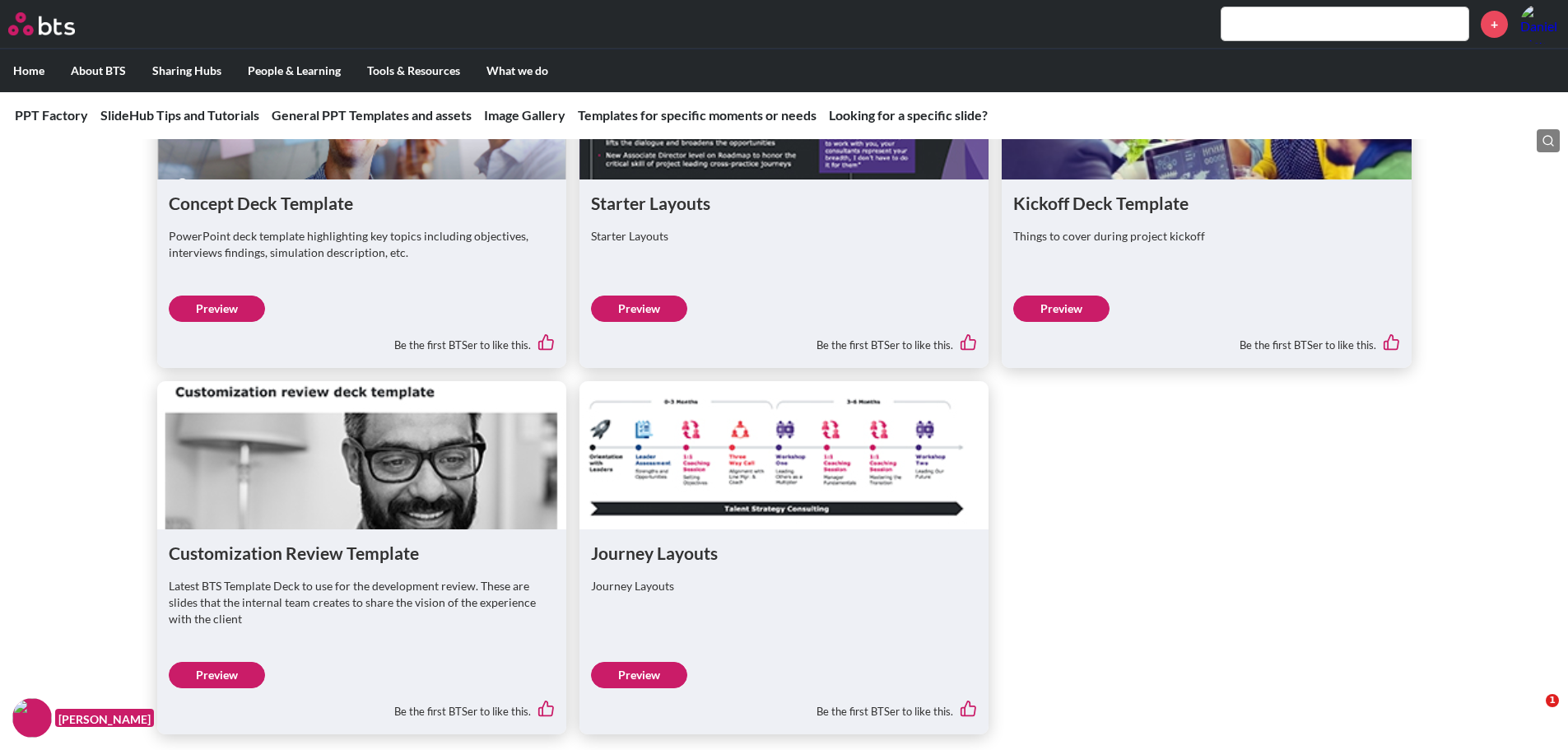
click at [1073, 303] on link "Preview" at bounding box center [1060, 309] width 96 height 27
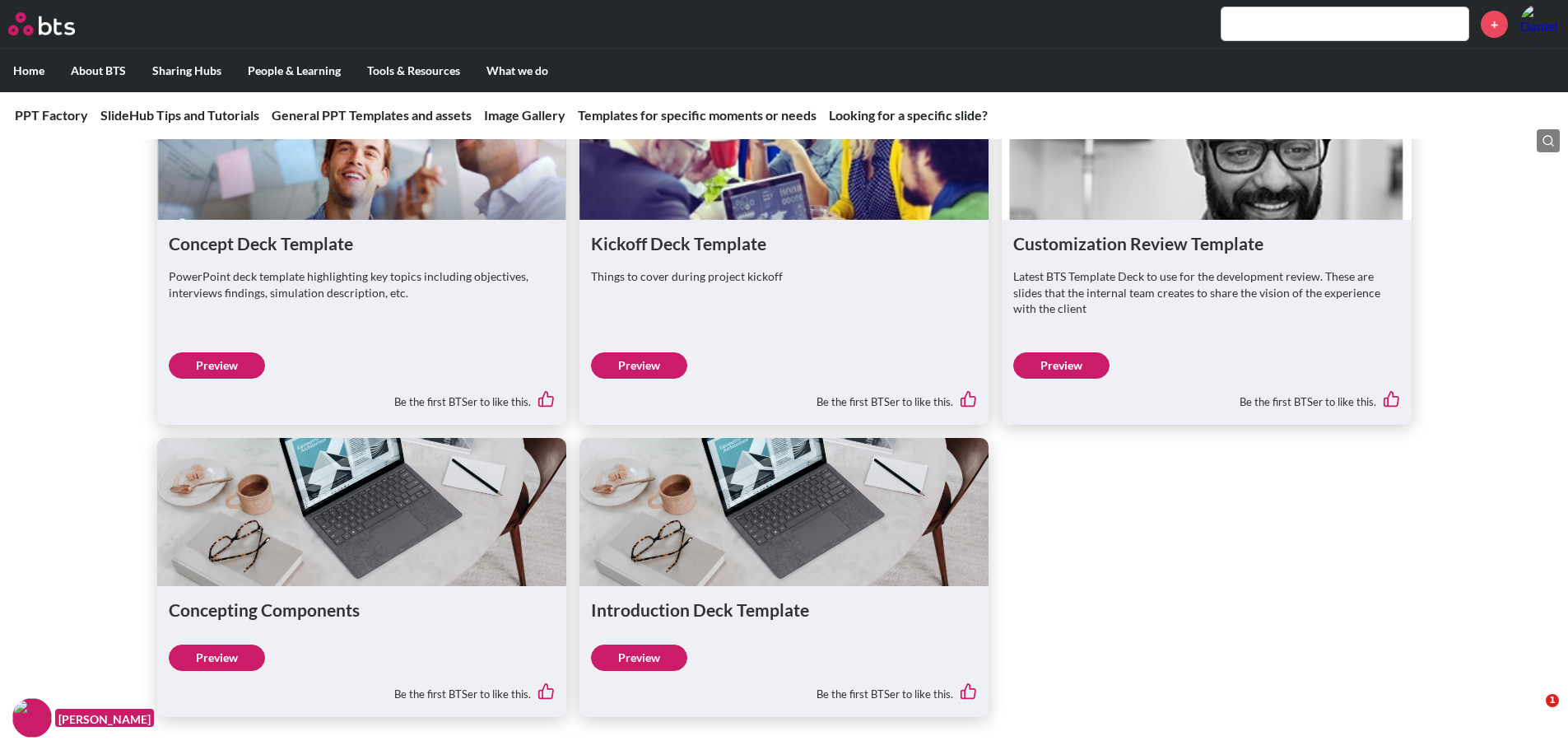
scroll to position [5351, 0]
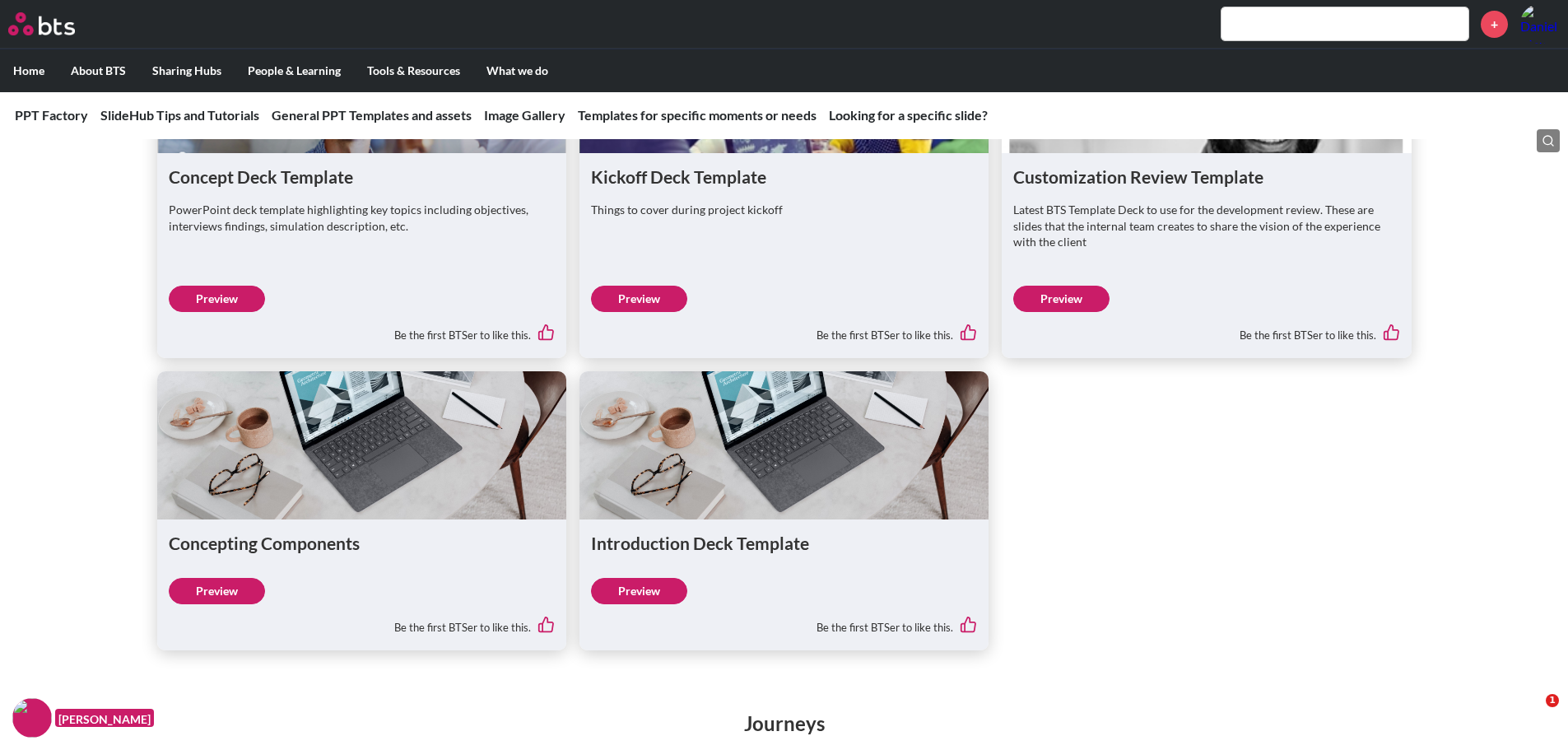
click at [639, 301] on link "Preview" at bounding box center [639, 299] width 96 height 27
